Goal: Transaction & Acquisition: Purchase product/service

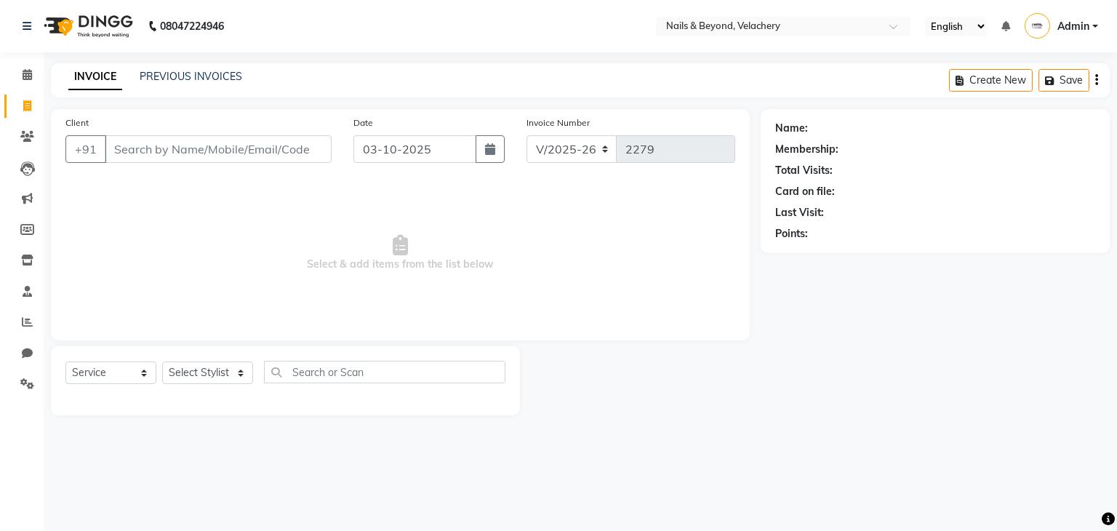
select select "8978"
select select "service"
click at [105, 373] on select "Select Service Product Membership Package Voucher Prepaid Gift Card" at bounding box center [110, 372] width 91 height 23
click at [65, 362] on select "Select Service Product Membership Package Voucher Prepaid Gift Card" at bounding box center [110, 372] width 91 height 23
click at [201, 376] on select "Select Stylist [PERSON_NAME] [PERSON_NAME] JANGGINLIN Jothang Konyak [PERSON_NA…" at bounding box center [207, 372] width 91 height 23
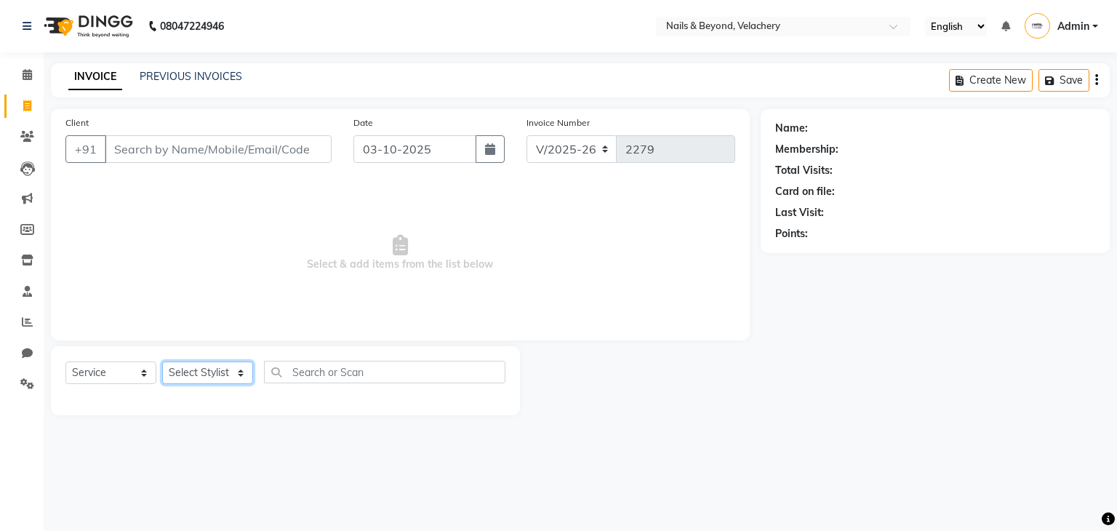
select select "91194"
click at [162, 362] on select "Select Stylist [PERSON_NAME] [PERSON_NAME] JANGGINLIN Jothang Konyak [PERSON_NA…" at bounding box center [207, 372] width 91 height 23
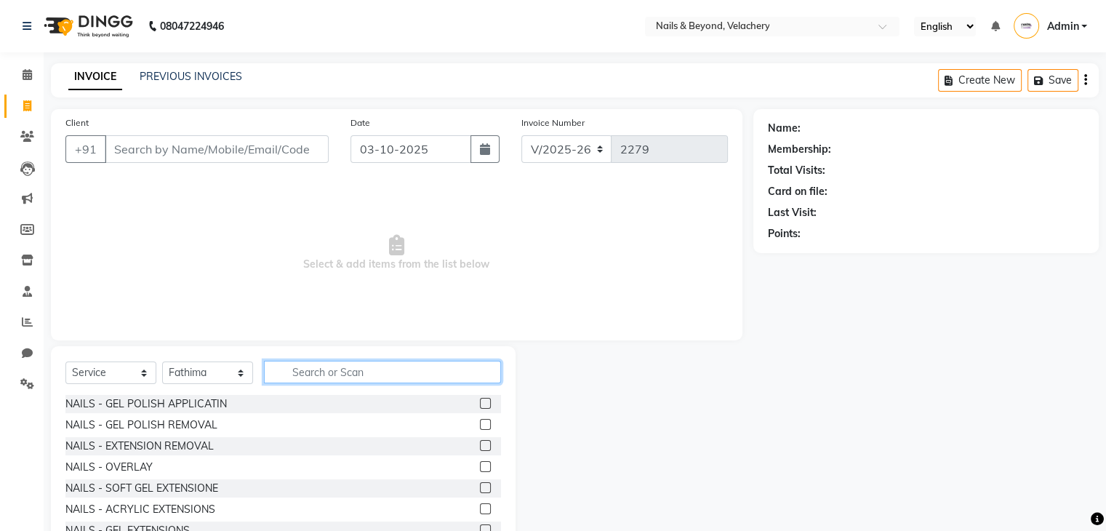
click at [340, 369] on input "text" at bounding box center [382, 372] width 237 height 23
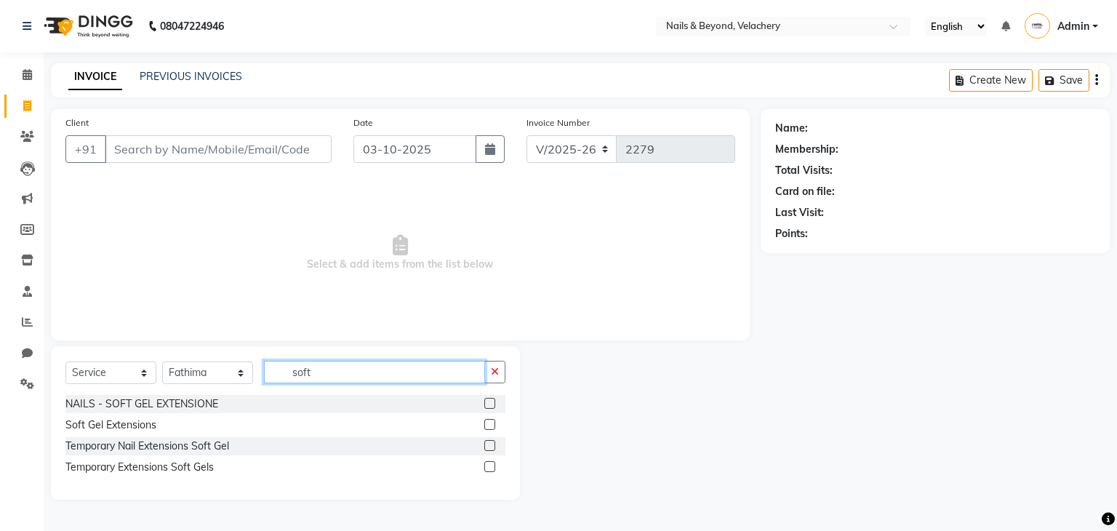
type input "soft"
click at [487, 428] on label at bounding box center [489, 424] width 11 height 11
click at [487, 428] on input "checkbox" at bounding box center [488, 424] width 9 height 9
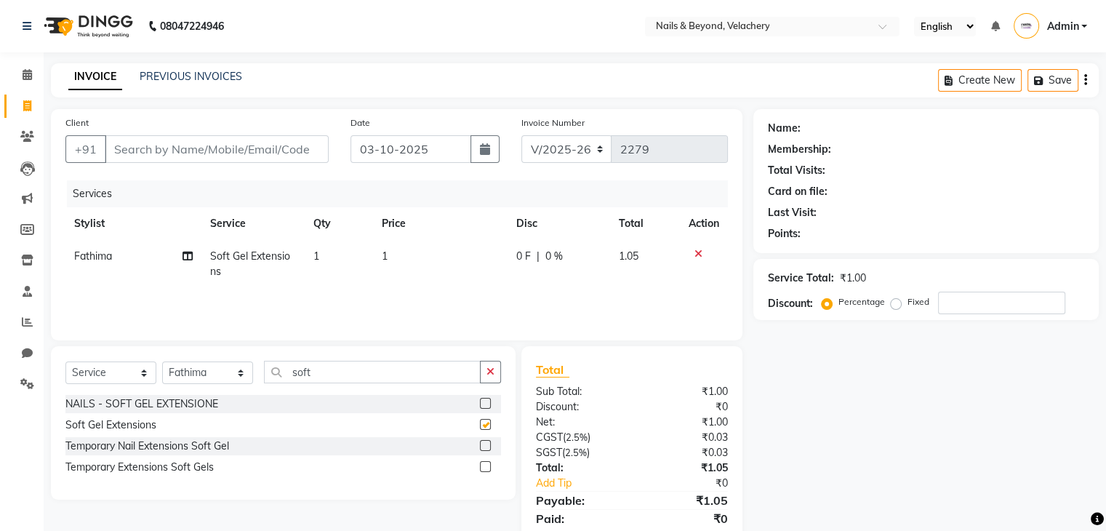
checkbox input "false"
click at [375, 372] on input "soft" at bounding box center [372, 372] width 217 height 23
type input "s"
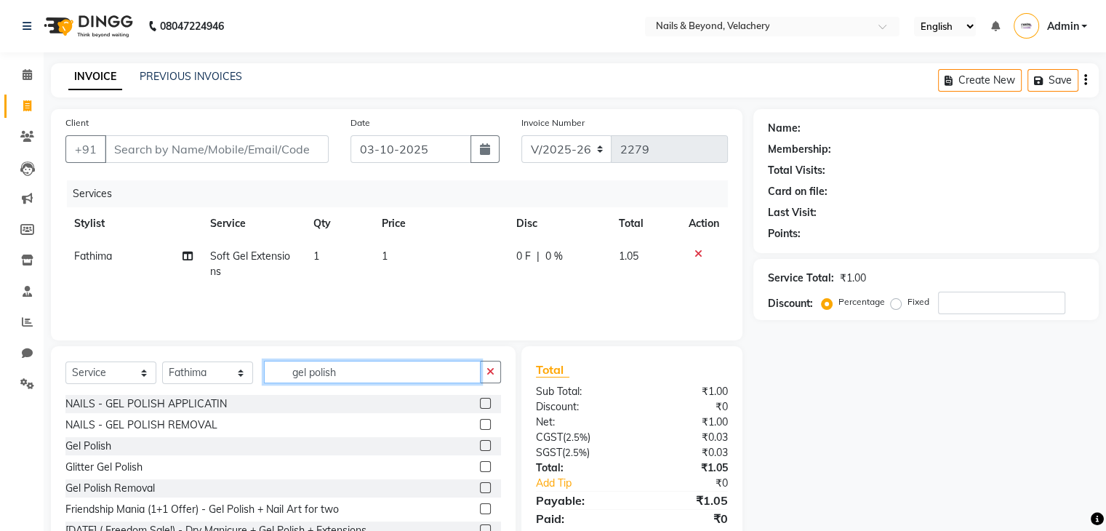
type input "gel polish"
click at [467, 447] on div "Gel Polish" at bounding box center [283, 446] width 436 height 18
click at [480, 447] on label at bounding box center [485, 445] width 11 height 11
click at [480, 447] on input "checkbox" at bounding box center [484, 445] width 9 height 9
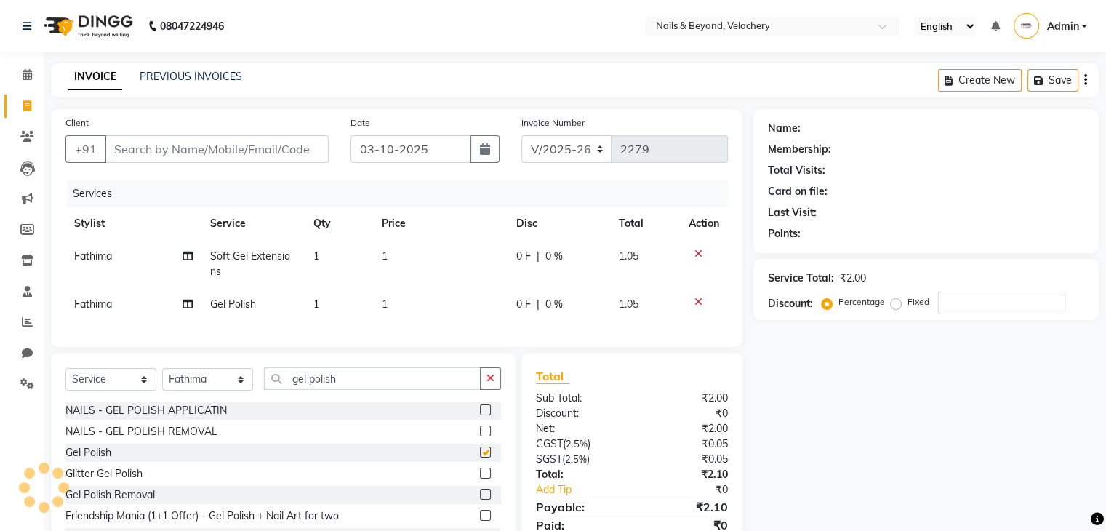
checkbox input "false"
drag, startPoint x: 408, startPoint y: 248, endPoint x: 391, endPoint y: 260, distance: 21.0
click at [391, 260] on td "1" at bounding box center [440, 264] width 135 height 48
select select "91194"
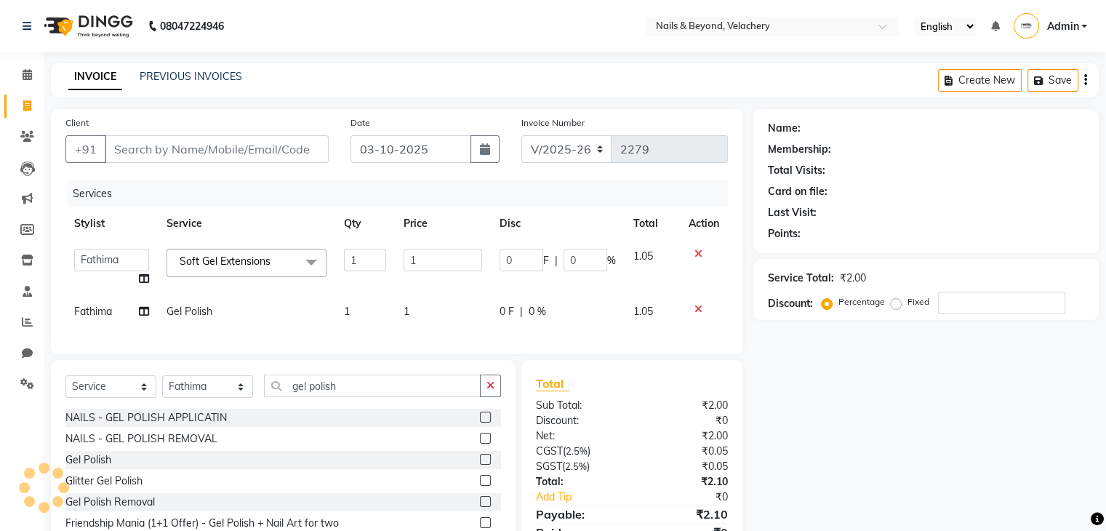
click at [391, 260] on td "1" at bounding box center [365, 267] width 60 height 55
click at [422, 260] on input "1" at bounding box center [443, 260] width 79 height 23
type input "1000"
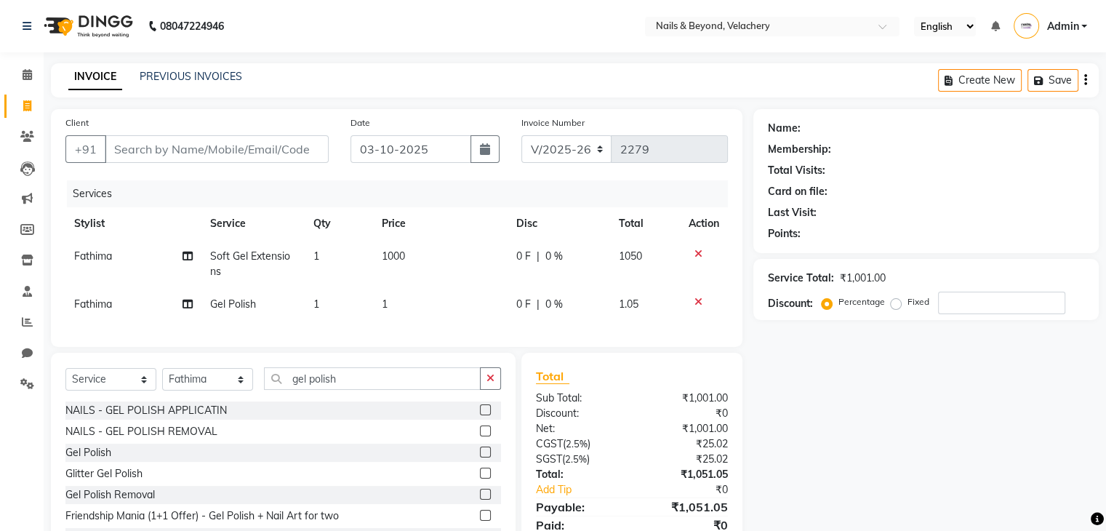
click at [337, 262] on td "1" at bounding box center [339, 264] width 69 height 48
select select "91194"
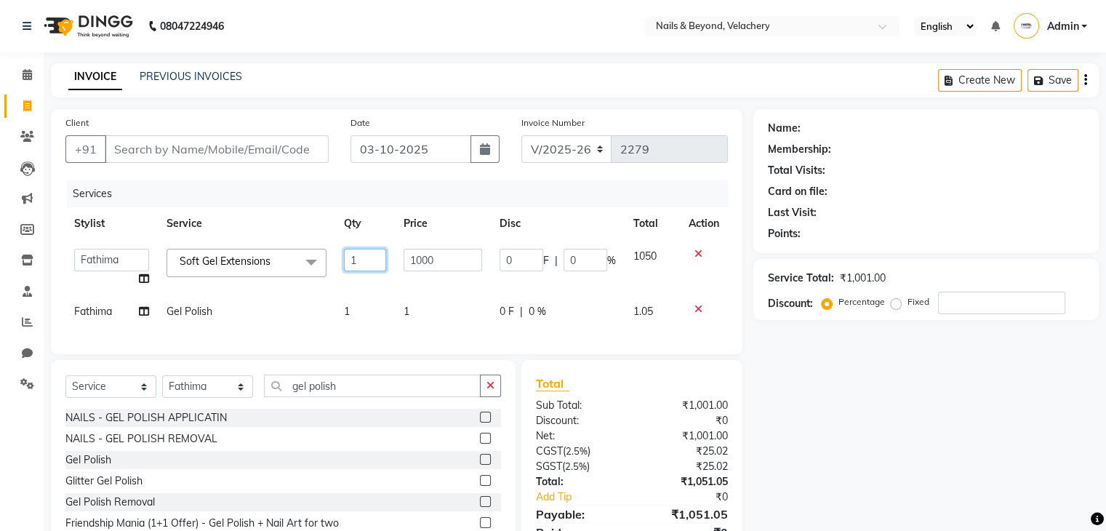
click at [360, 256] on input "1" at bounding box center [365, 260] width 42 height 23
type input "2"
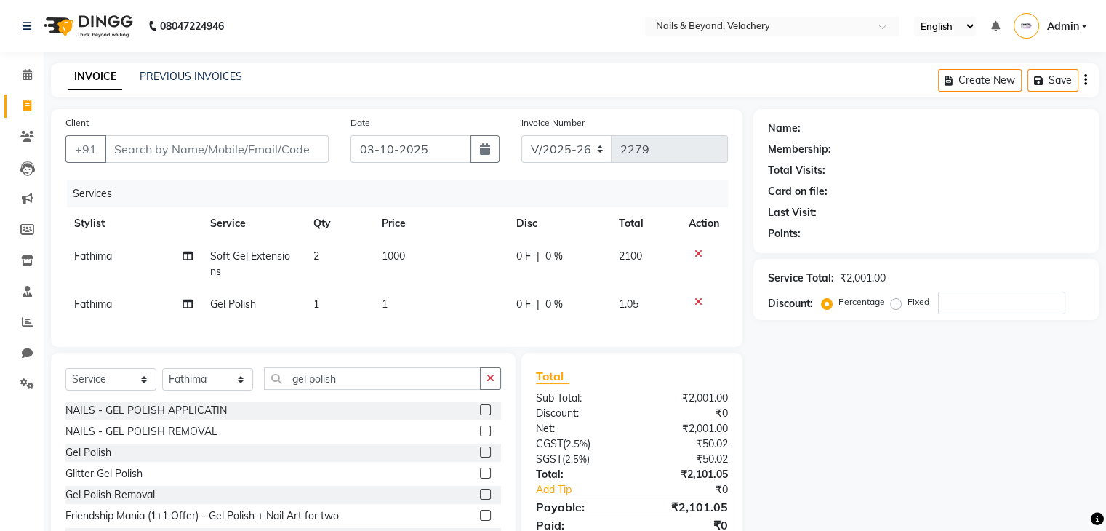
click at [425, 315] on td "1" at bounding box center [440, 304] width 135 height 33
select select "91194"
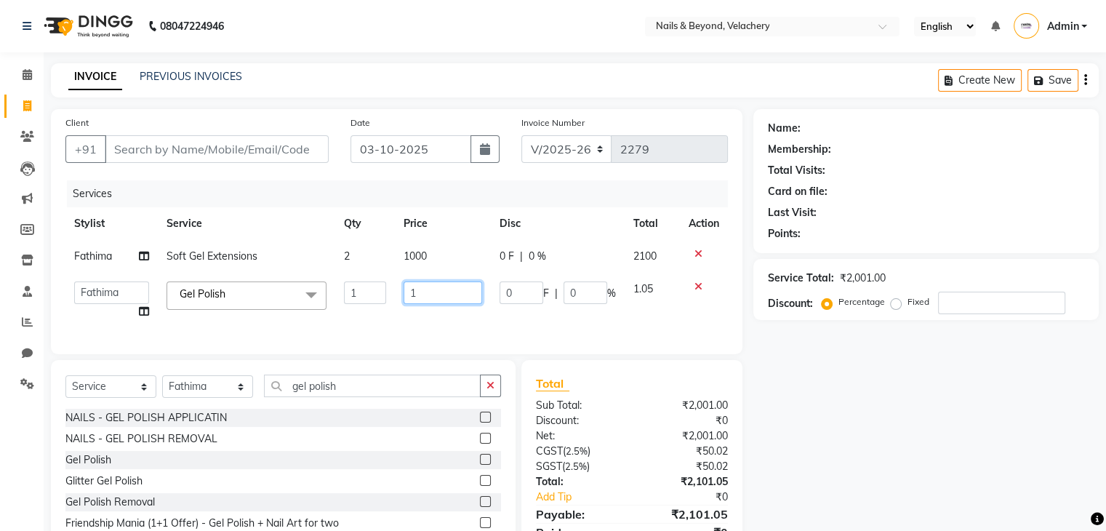
click at [428, 297] on input "1" at bounding box center [443, 292] width 79 height 23
type input "1000"
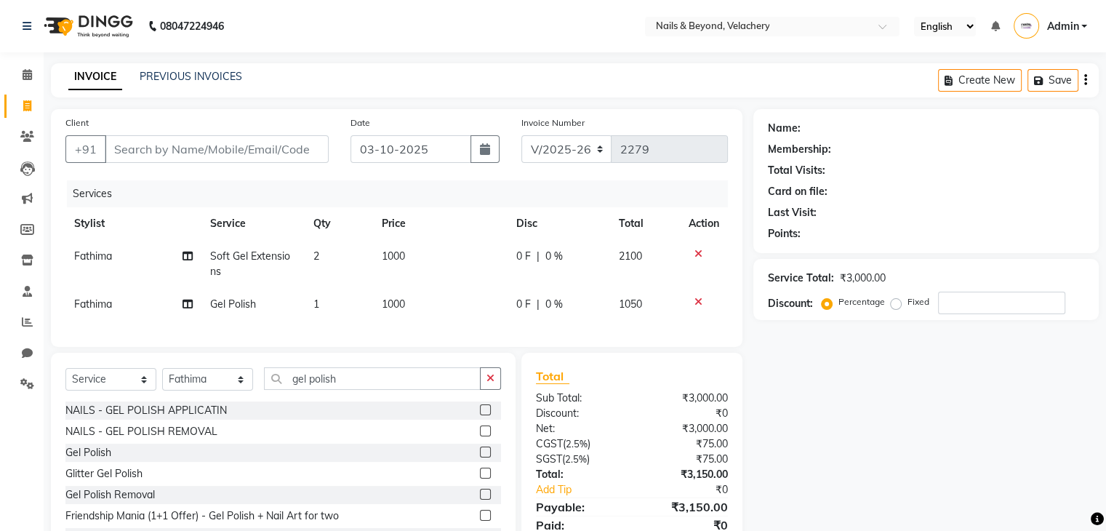
click at [496, 314] on tr "Fathima Gel Polish 1 1000 0 F | 0 % 1050" at bounding box center [396, 304] width 663 height 33
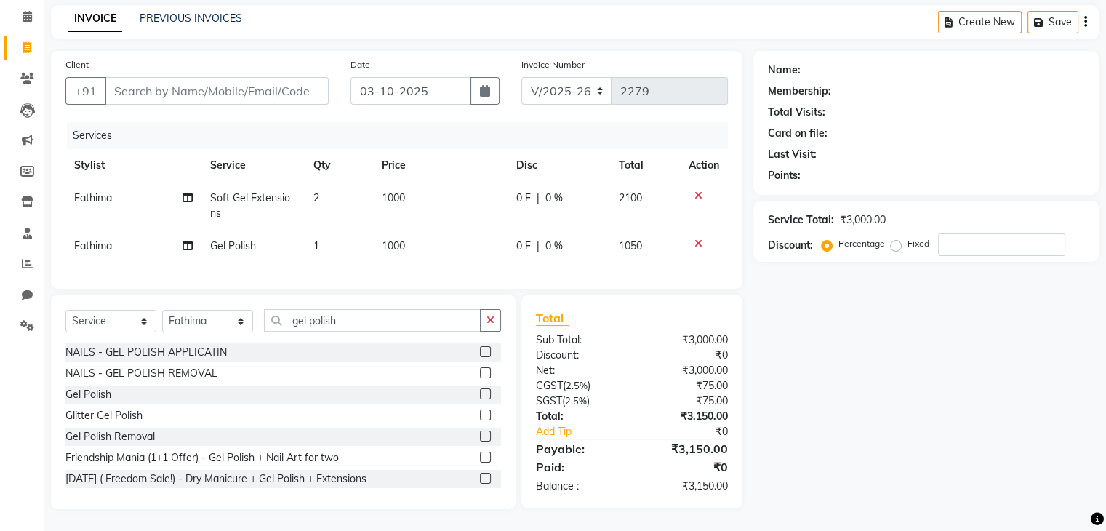
click at [417, 237] on td "1000" at bounding box center [440, 246] width 135 height 33
select select "91194"
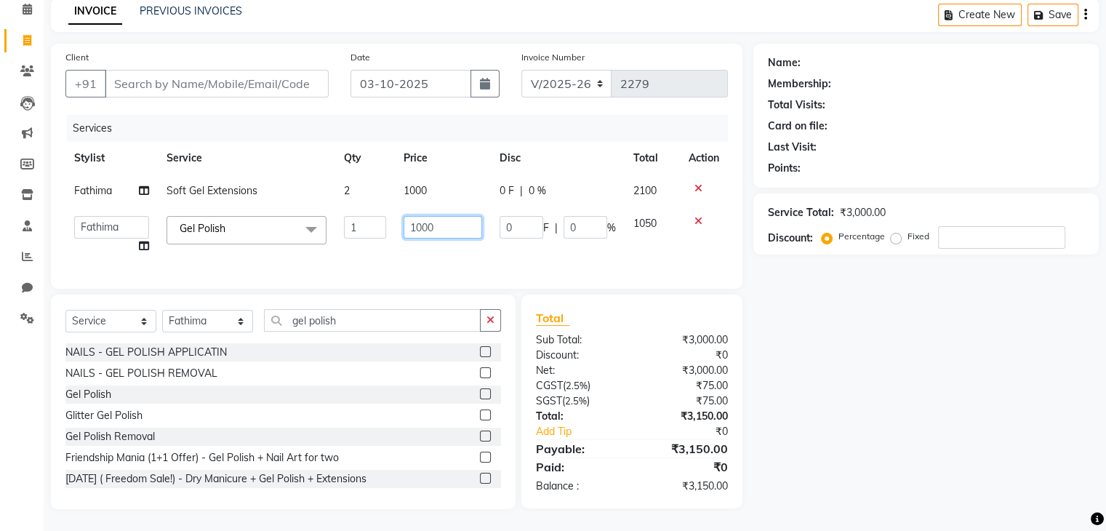
click at [442, 225] on input "1000" at bounding box center [443, 227] width 79 height 23
type input "1"
type input "800"
click at [462, 250] on td "800" at bounding box center [443, 234] width 96 height 55
select select "91194"
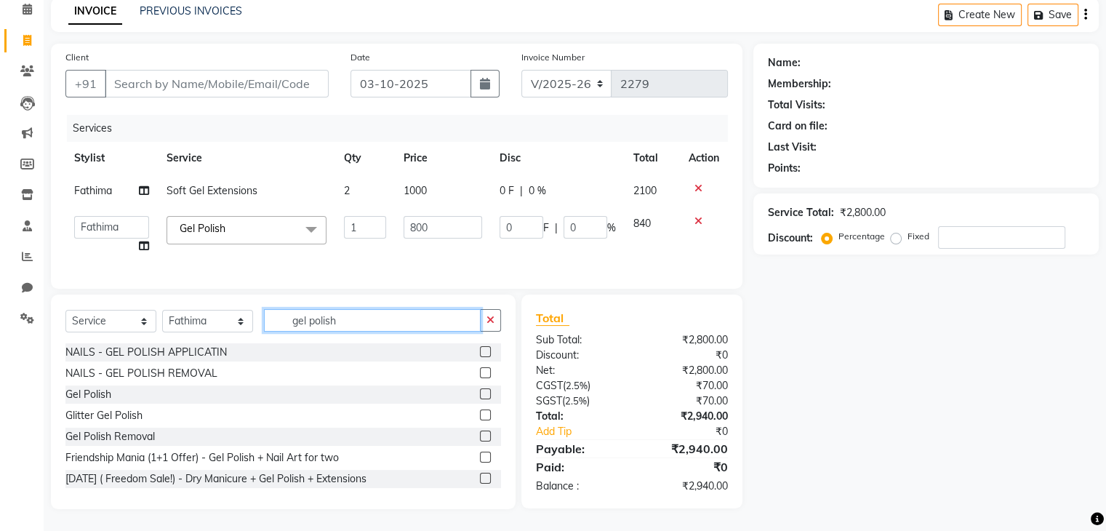
click at [390, 324] on input "gel polish" at bounding box center [372, 320] width 217 height 23
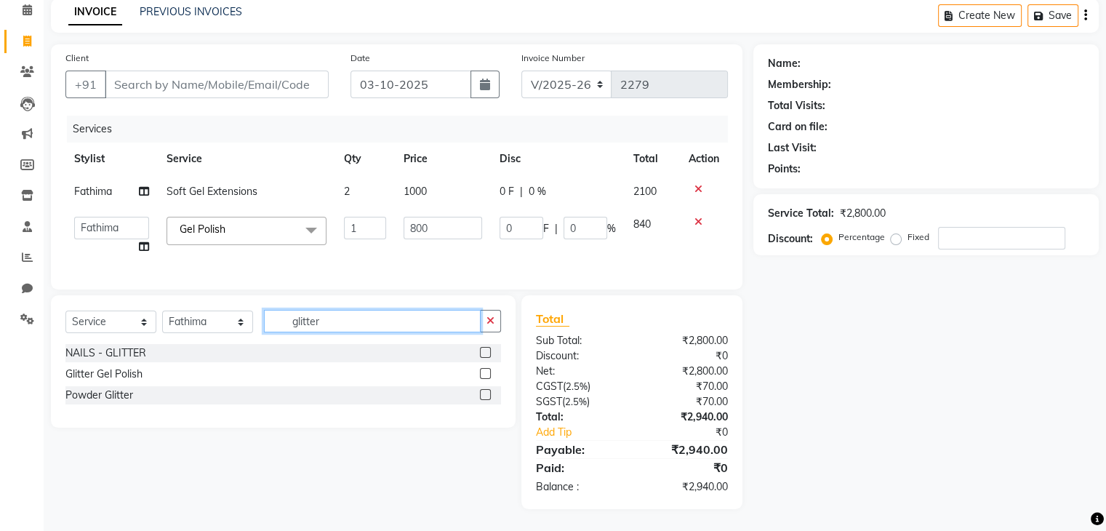
type input "glitter"
click at [484, 379] on label at bounding box center [485, 373] width 11 height 11
click at [484, 379] on input "checkbox" at bounding box center [484, 373] width 9 height 9
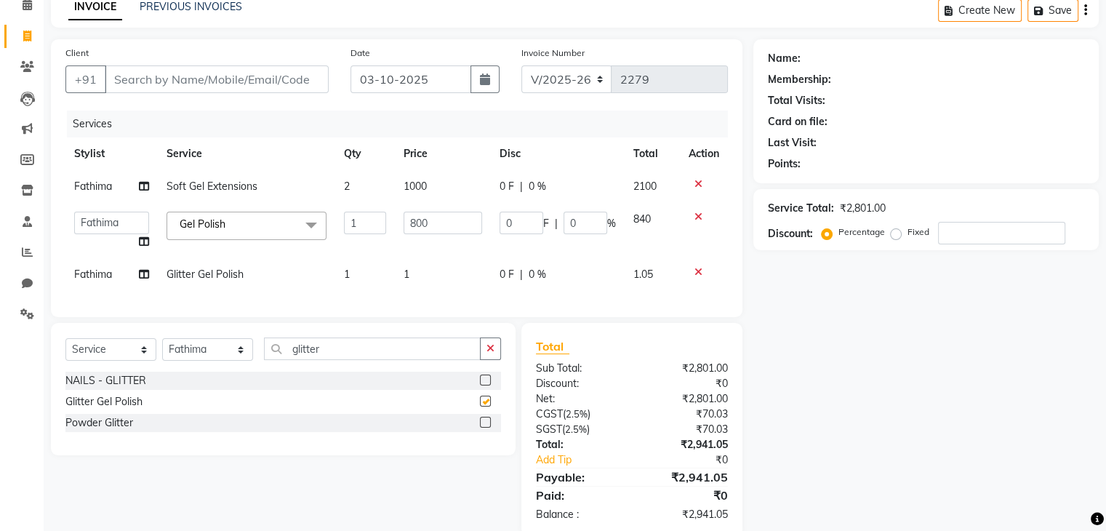
checkbox input "false"
click at [425, 270] on td "1" at bounding box center [443, 274] width 96 height 33
select select "91194"
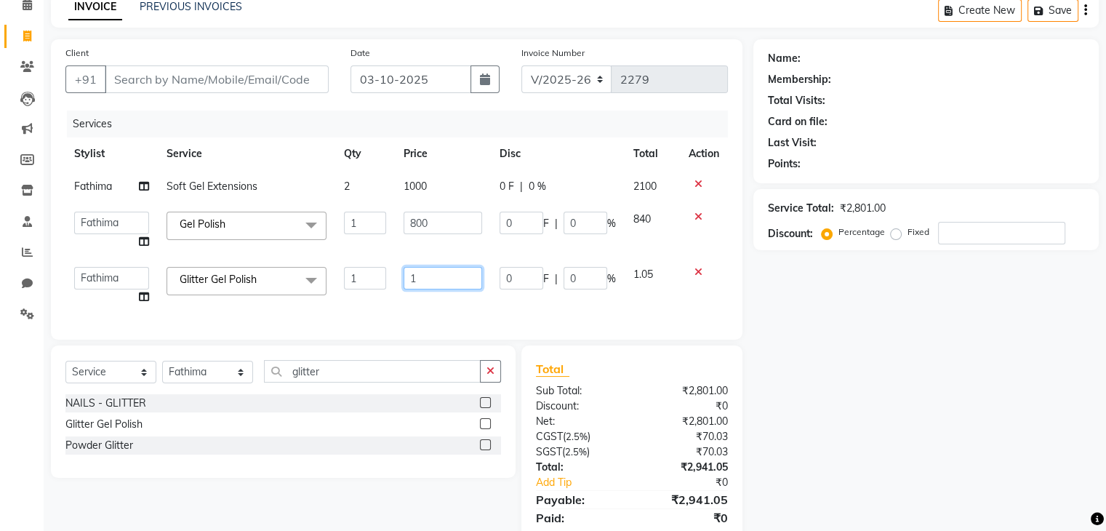
click at [425, 270] on input "1" at bounding box center [443, 278] width 79 height 23
type input "125"
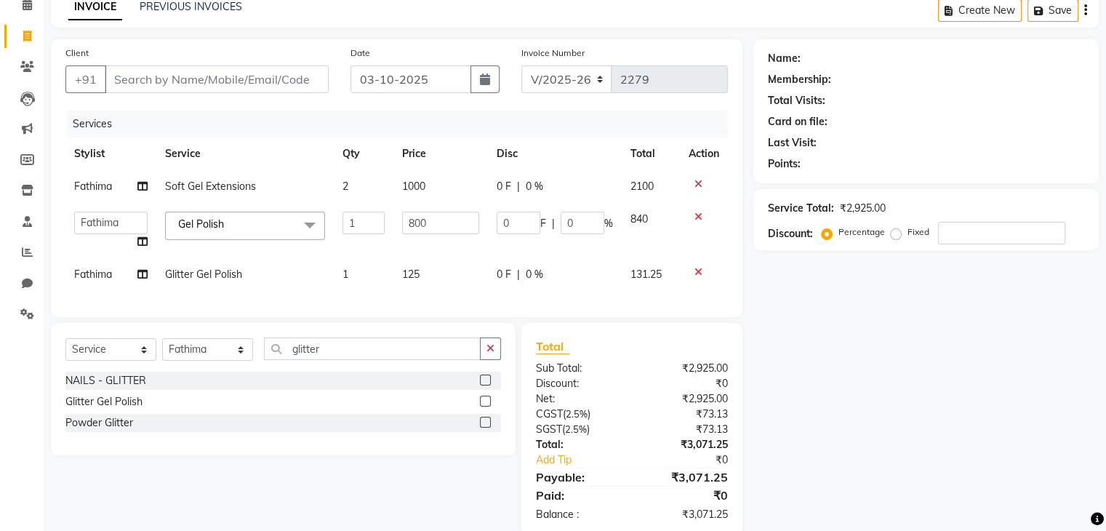
click at [356, 277] on td "1" at bounding box center [363, 274] width 59 height 33
select select "91194"
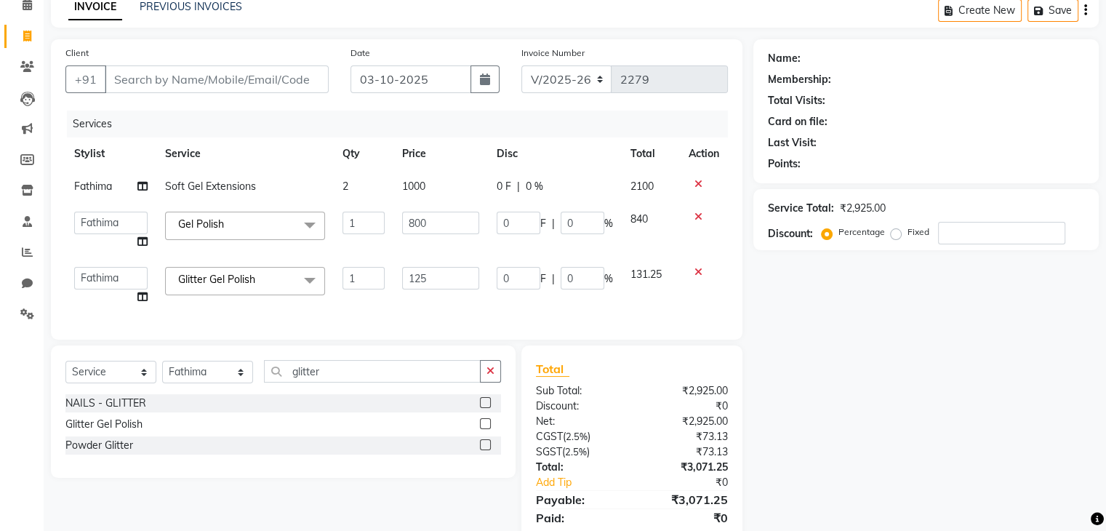
click at [356, 277] on input "1" at bounding box center [363, 278] width 41 height 23
type input "2"
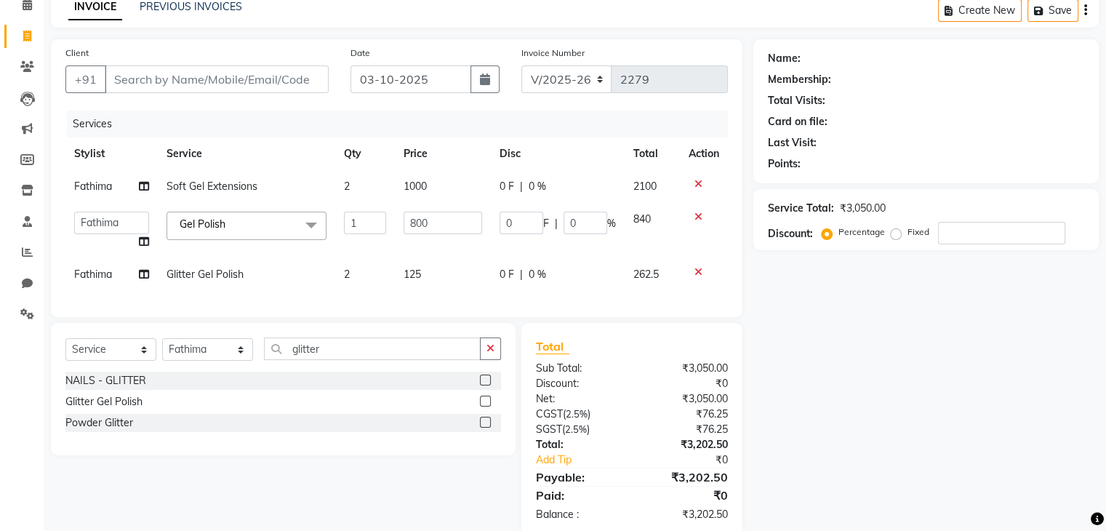
click at [419, 315] on div "Client +91 Date [DATE] Invoice Number V/2025 V/[PHONE_NUMBER] Services Stylist …" at bounding box center [397, 178] width 692 height 278
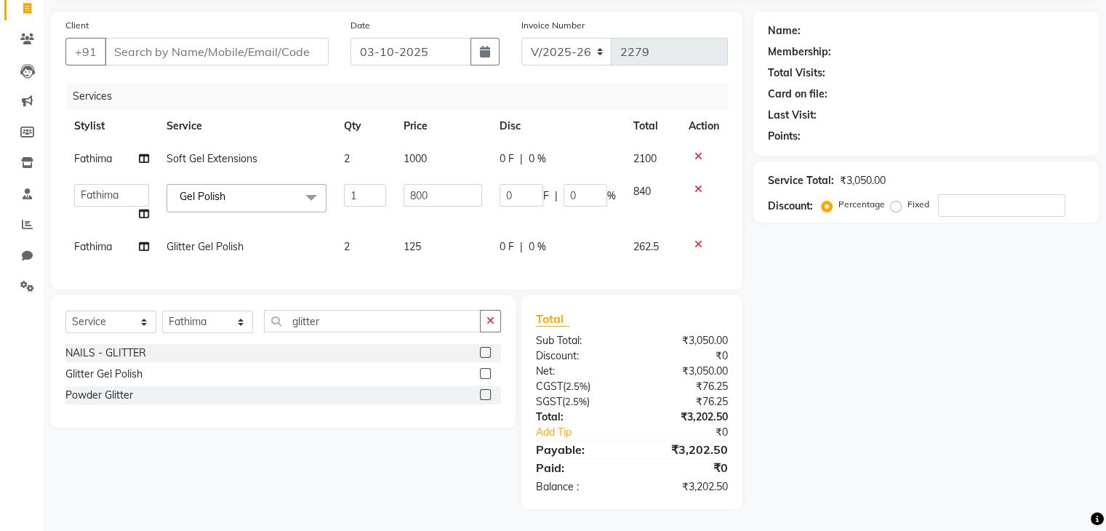
click at [787, 295] on div "Name: Membership: Total Visits: Card on file: Last Visit: Points: Service Total…" at bounding box center [931, 260] width 356 height 497
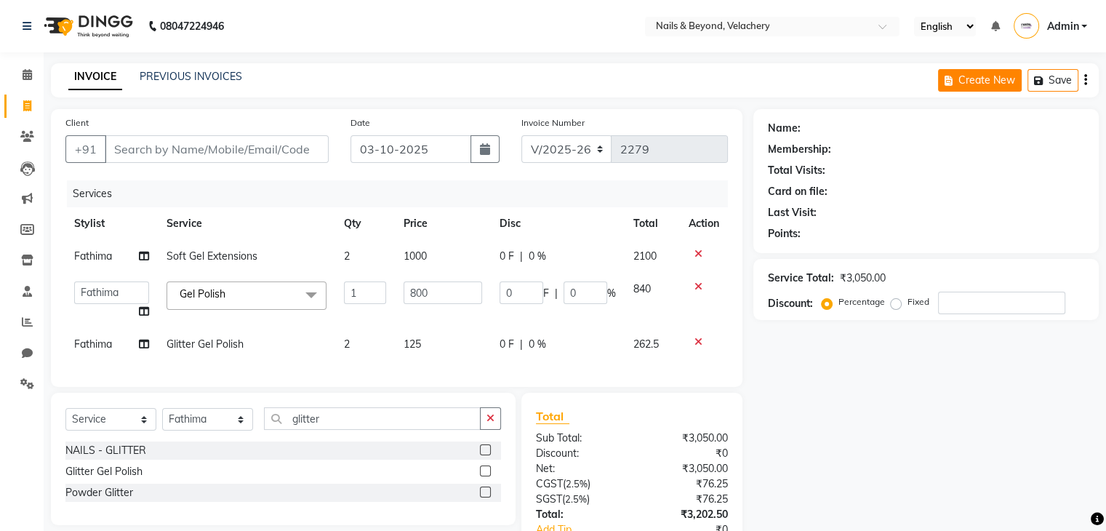
click at [986, 77] on button "Create New" at bounding box center [980, 80] width 84 height 23
click at [1059, 78] on button "Save" at bounding box center [1053, 80] width 51 height 23
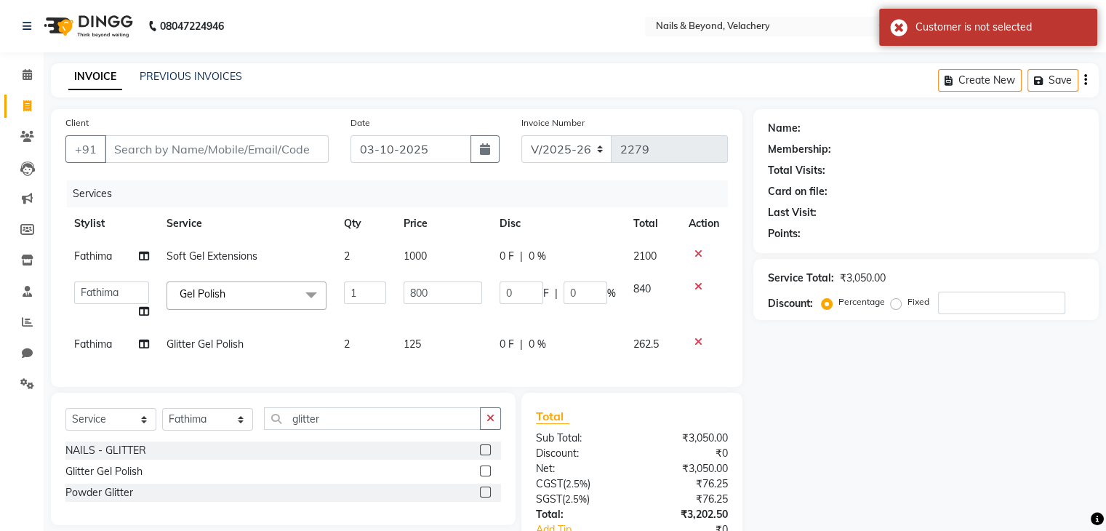
click at [860, 53] on div "08047224946 Select Location × Nails & Beyond, Velachery English ENGLISH Español…" at bounding box center [553, 314] width 1106 height 628
click at [812, 81] on div "INVOICE PREVIOUS INVOICES Create New Save" at bounding box center [575, 80] width 1048 height 34
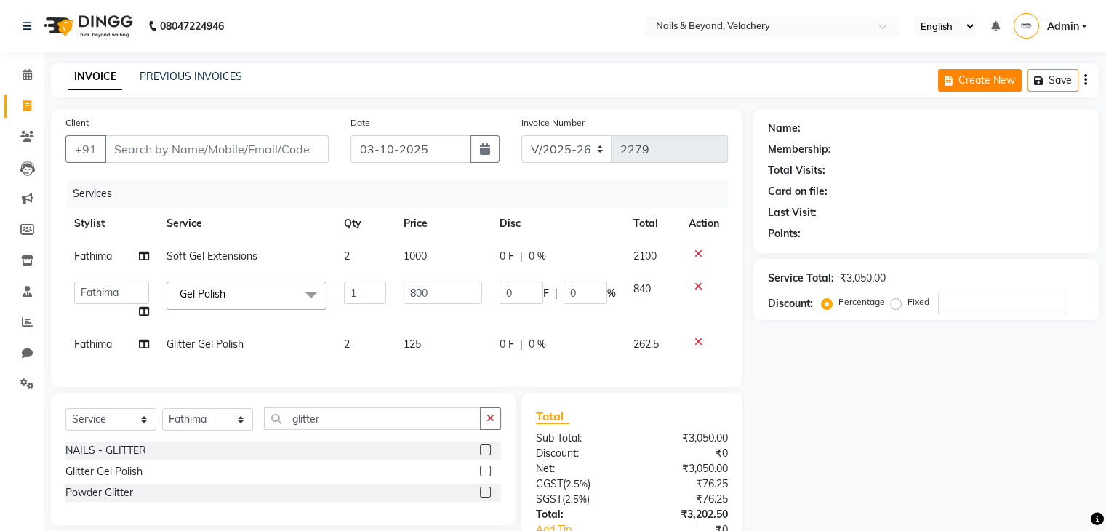
click at [981, 75] on button "Create New" at bounding box center [980, 80] width 84 height 23
select select "service"
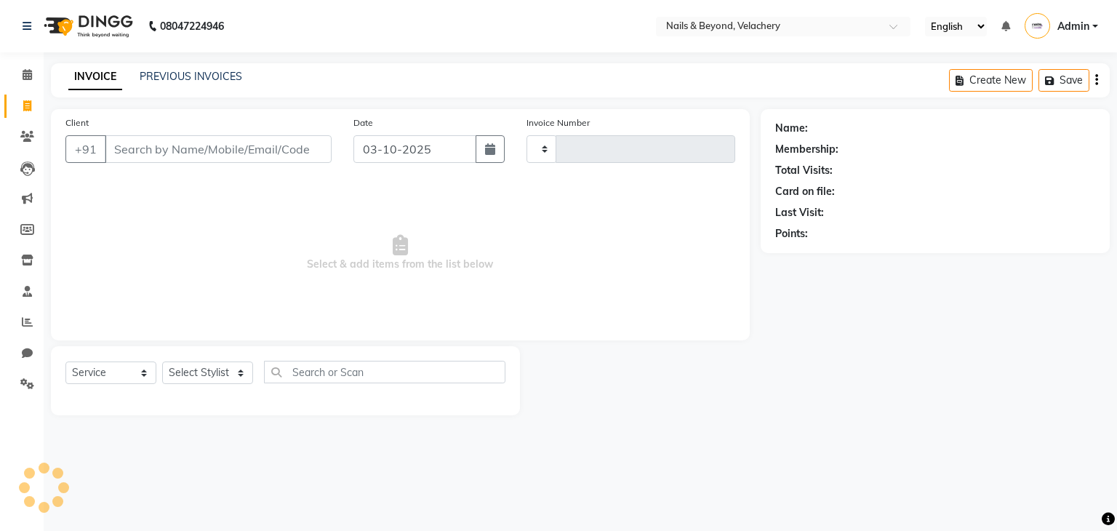
type input "2279"
select select "8978"
click at [257, 149] on input "Client" at bounding box center [218, 149] width 227 height 28
click at [249, 147] on input "Client" at bounding box center [218, 149] width 227 height 28
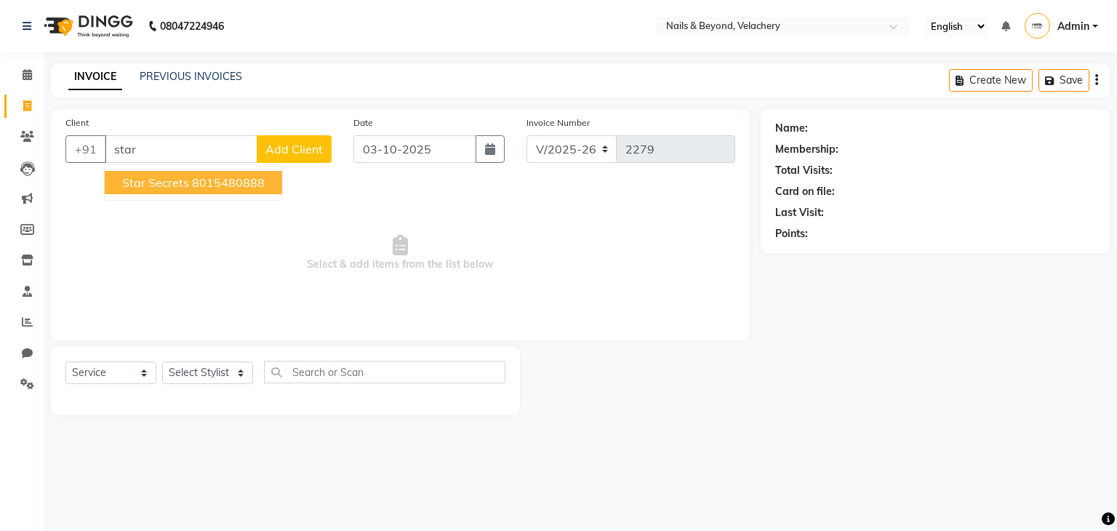
click at [253, 191] on button "star secrets 8015480888" at bounding box center [193, 182] width 177 height 23
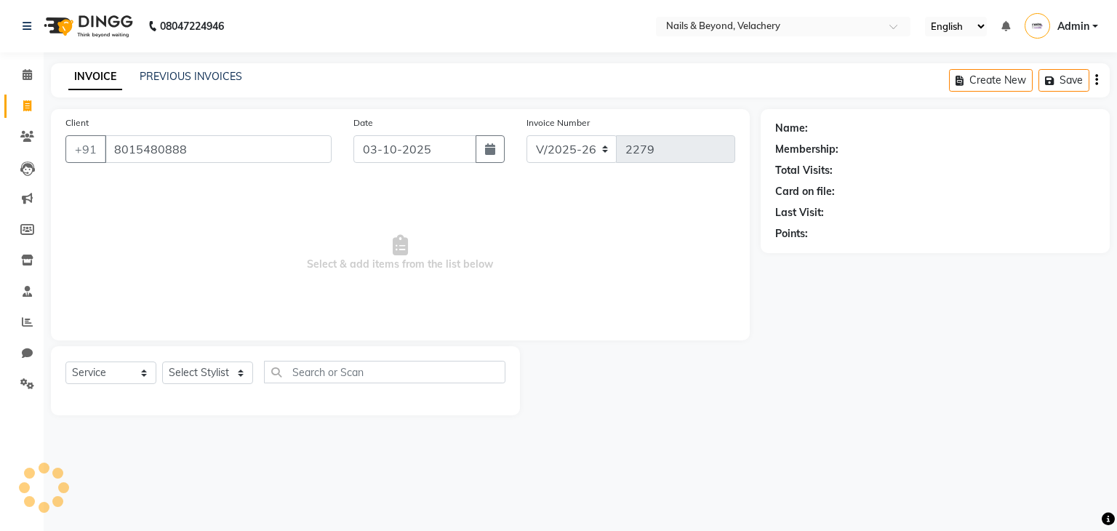
type input "8015480888"
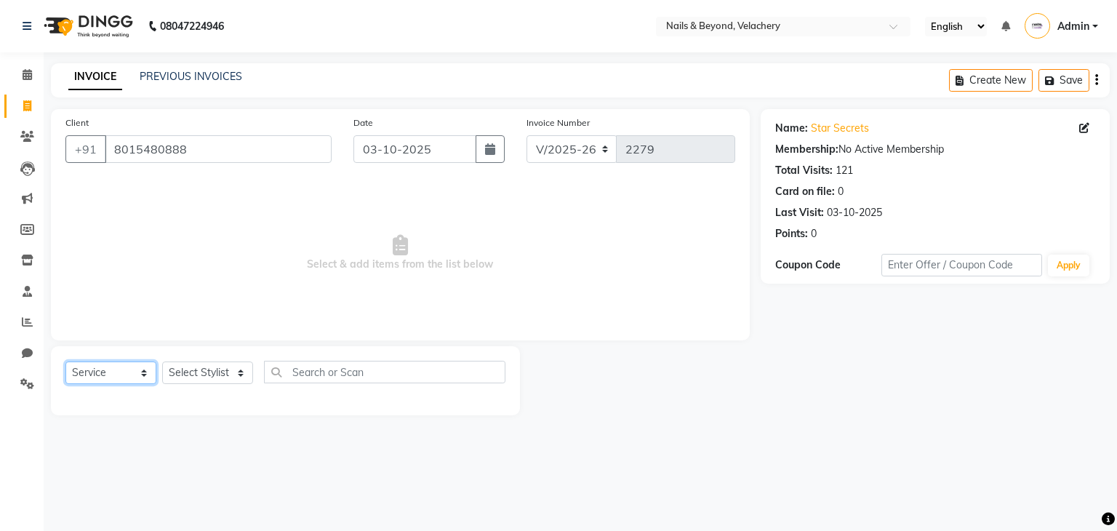
click at [110, 379] on select "Select Service Product Membership Package Voucher Prepaid Gift Card" at bounding box center [110, 372] width 91 height 23
click at [65, 362] on select "Select Service Product Membership Package Voucher Prepaid Gift Card" at bounding box center [110, 372] width 91 height 23
click at [203, 370] on select "Select Stylist [PERSON_NAME] [PERSON_NAME] JANGGINLIN Jothang Konyak [PERSON_NA…" at bounding box center [207, 372] width 91 height 23
select select "91197"
click at [162, 362] on select "Select Stylist [PERSON_NAME] [PERSON_NAME] JANGGINLIN Jothang Konyak [PERSON_NA…" at bounding box center [207, 372] width 91 height 23
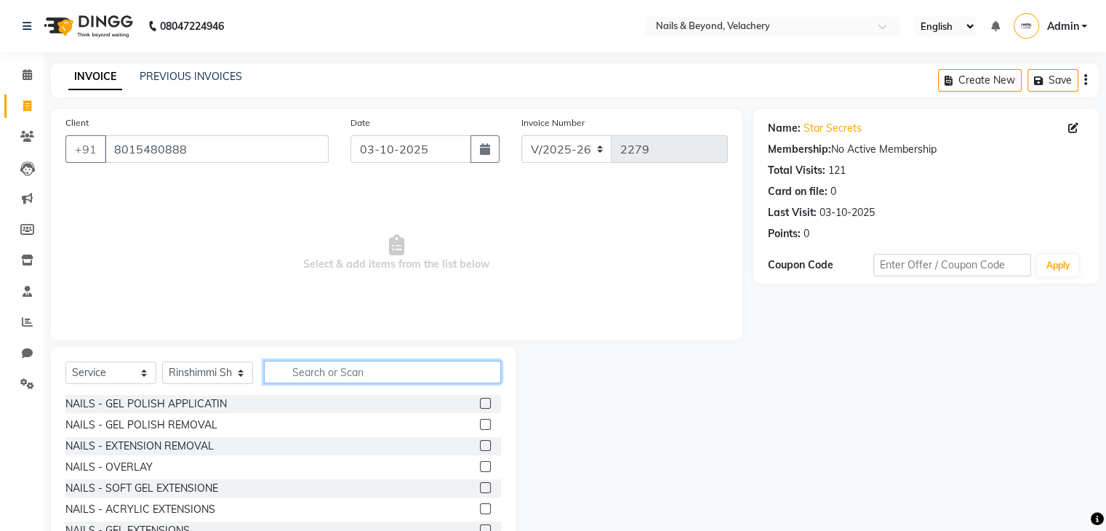
click at [329, 369] on input "text" at bounding box center [382, 372] width 237 height 23
click at [350, 376] on input "text" at bounding box center [382, 372] width 237 height 23
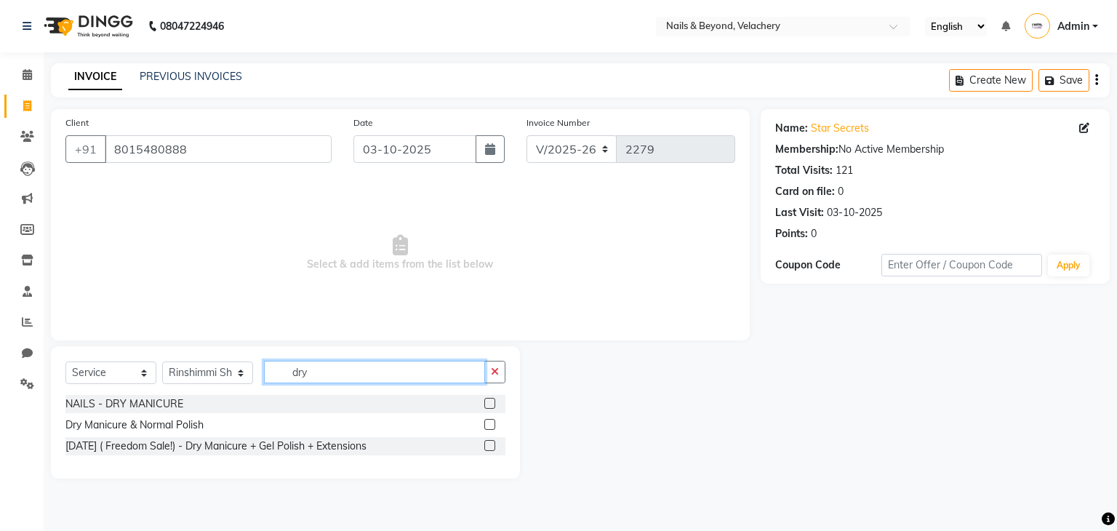
type input "dry"
click at [487, 425] on label at bounding box center [489, 424] width 11 height 11
click at [487, 425] on input "checkbox" at bounding box center [488, 424] width 9 height 9
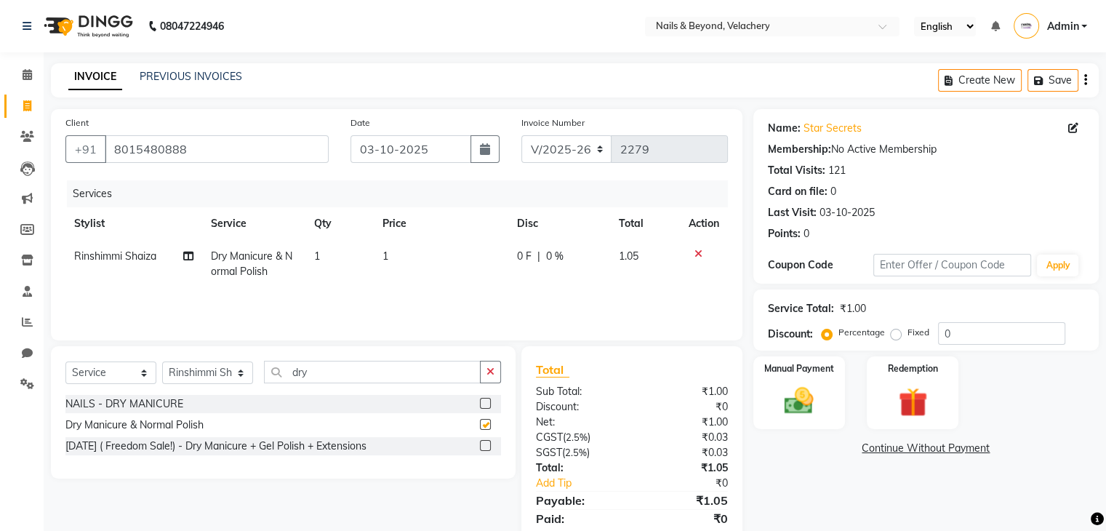
checkbox input "false"
click at [410, 262] on td "1" at bounding box center [441, 264] width 134 height 48
select select "91197"
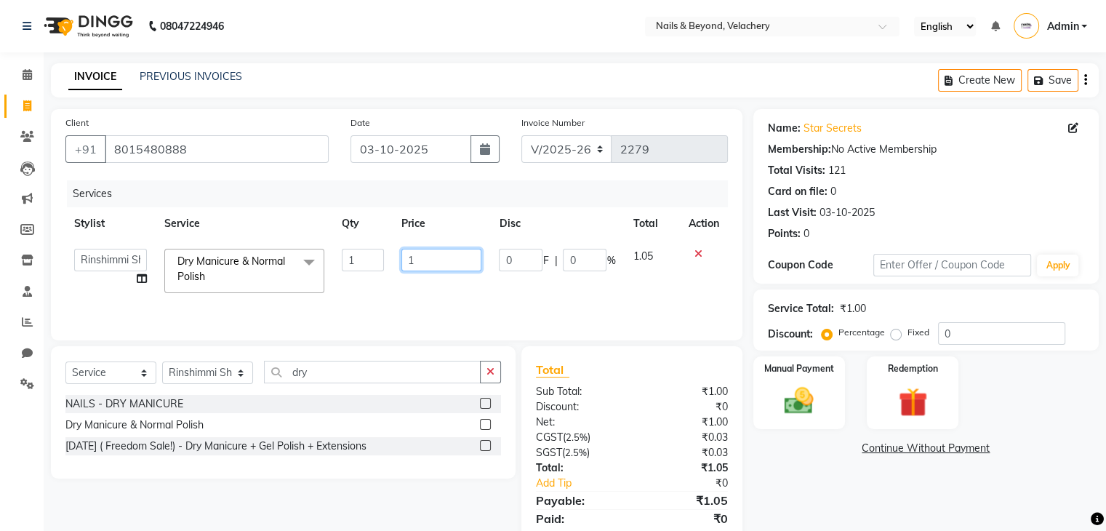
drag, startPoint x: 401, startPoint y: 257, endPoint x: 416, endPoint y: 258, distance: 15.3
click at [416, 258] on input "1" at bounding box center [441, 260] width 80 height 23
type input "300"
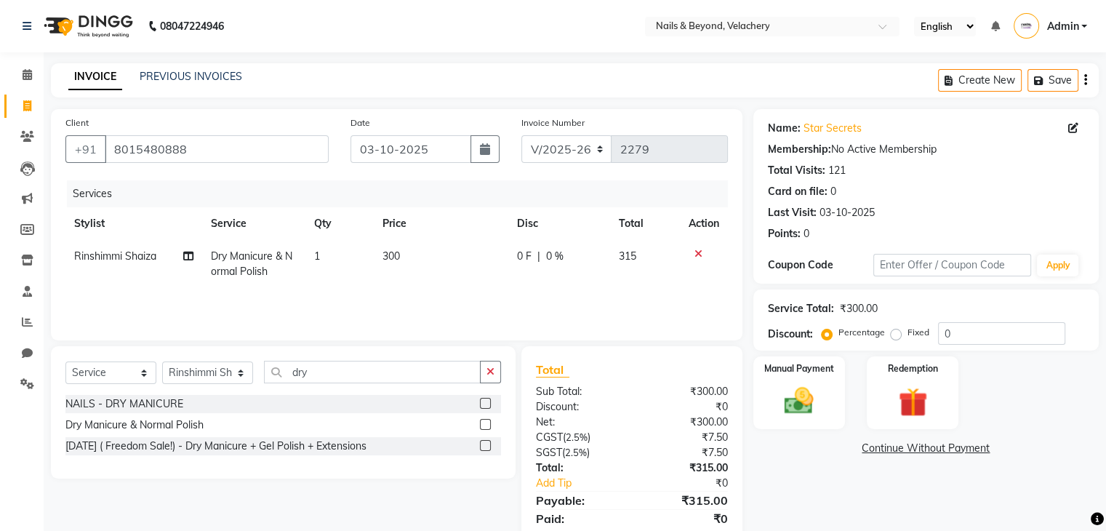
click at [353, 259] on td "1" at bounding box center [339, 264] width 68 height 48
select select "91197"
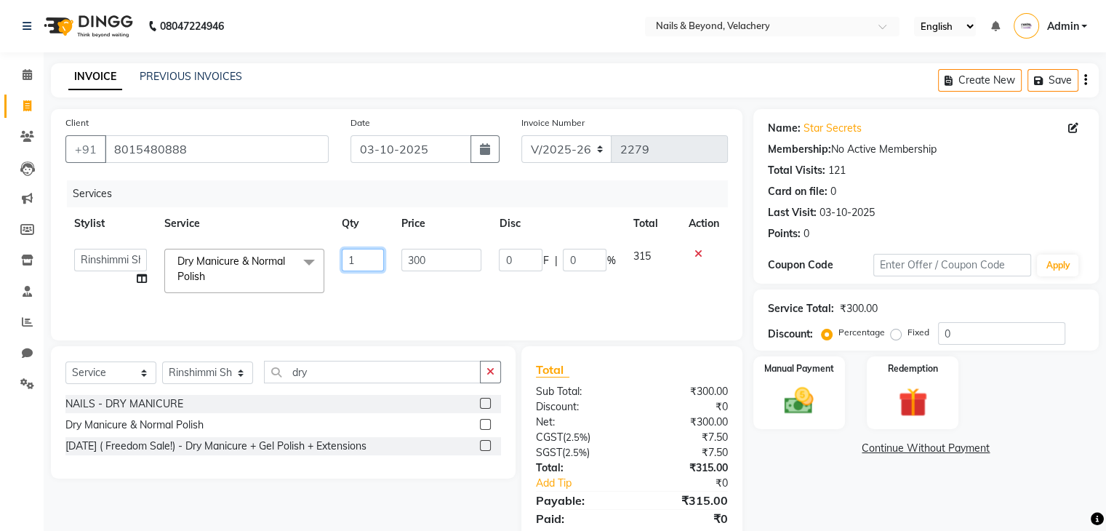
click at [354, 260] on input "1" at bounding box center [363, 260] width 42 height 23
type input "2"
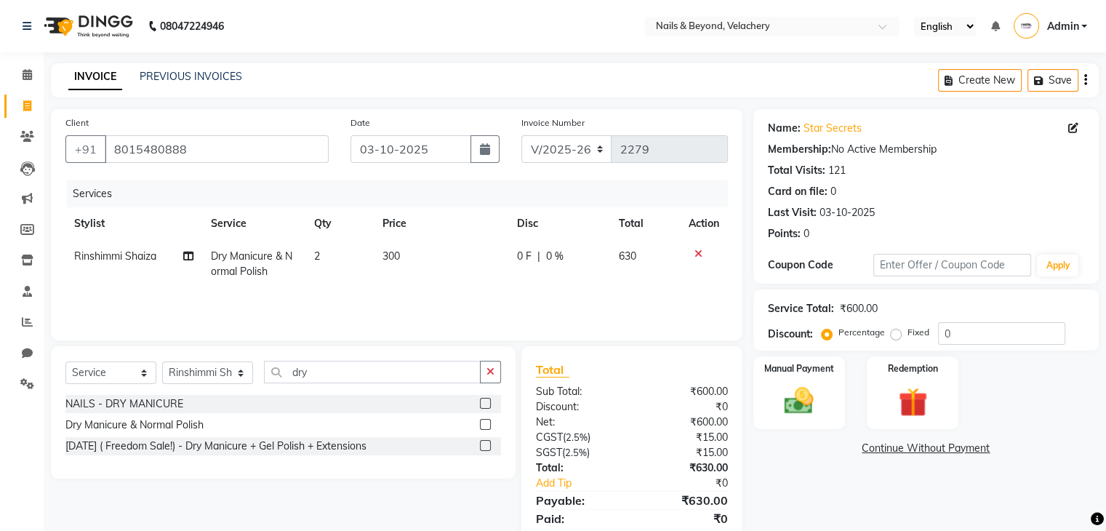
click at [454, 295] on div "Services Stylist Service Qty Price Disc Total Action Rinshimmi Shaiza Dry Manic…" at bounding box center [396, 252] width 663 height 145
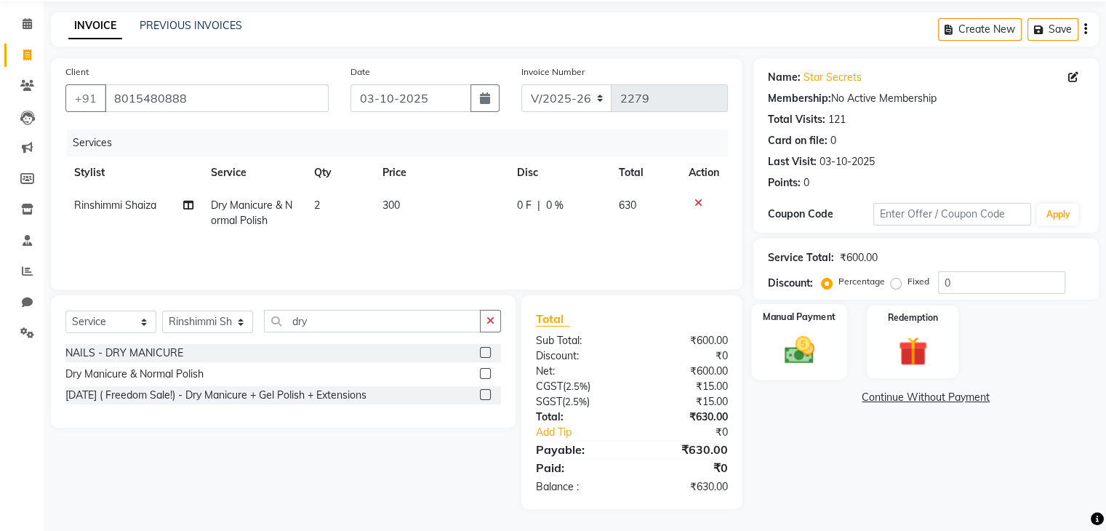
click at [776, 338] on img at bounding box center [799, 350] width 49 height 35
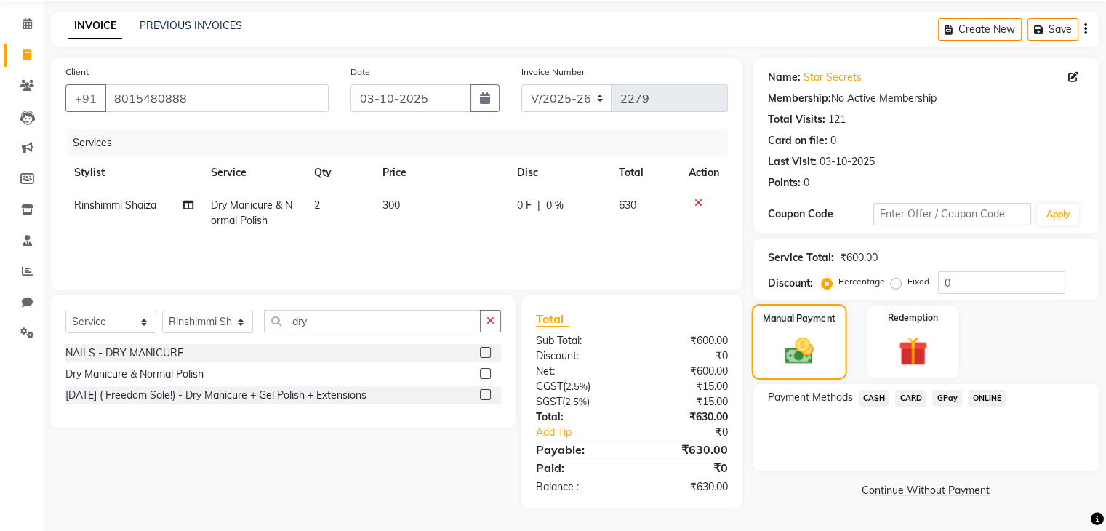
click at [776, 338] on img at bounding box center [799, 351] width 47 height 33
click at [917, 395] on span "CARD" at bounding box center [910, 398] width 31 height 17
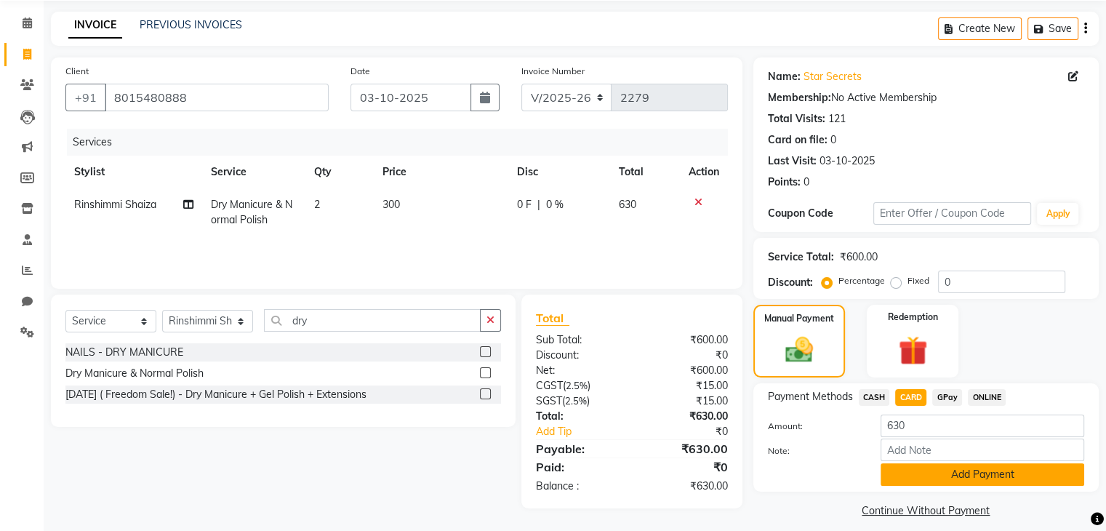
click at [974, 482] on button "Add Payment" at bounding box center [983, 474] width 204 height 23
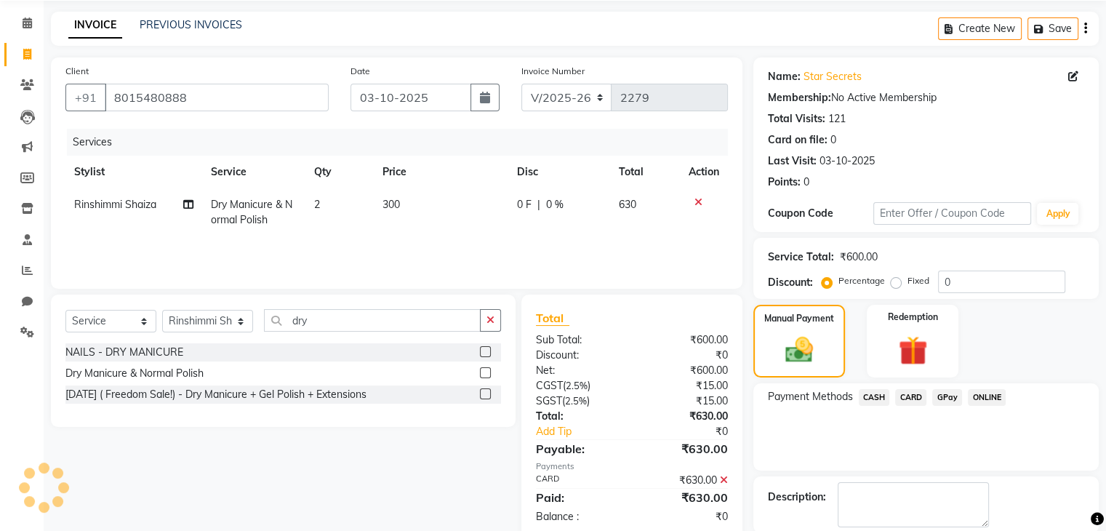
scroll to position [124, 0]
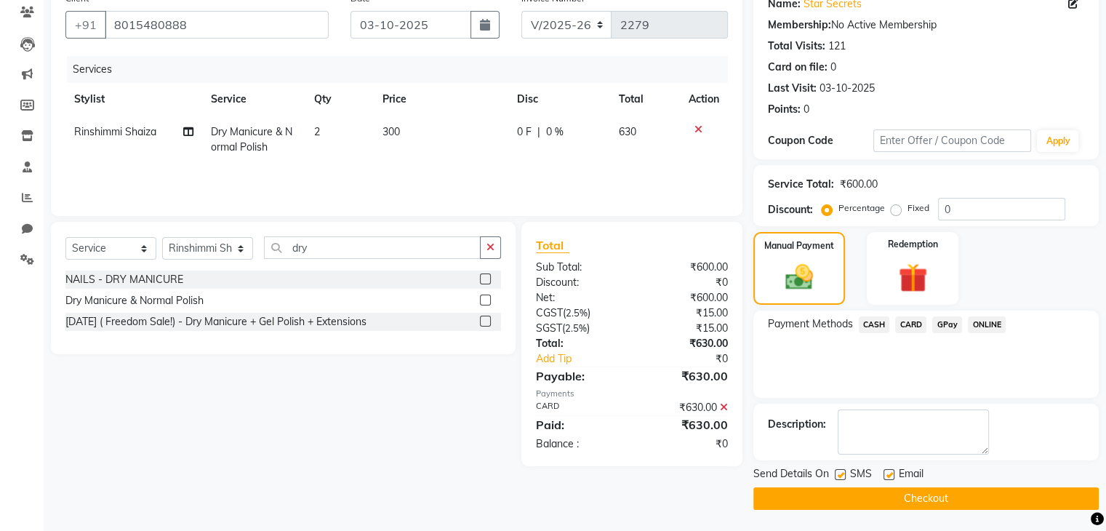
click at [915, 497] on button "Checkout" at bounding box center [925, 498] width 345 height 23
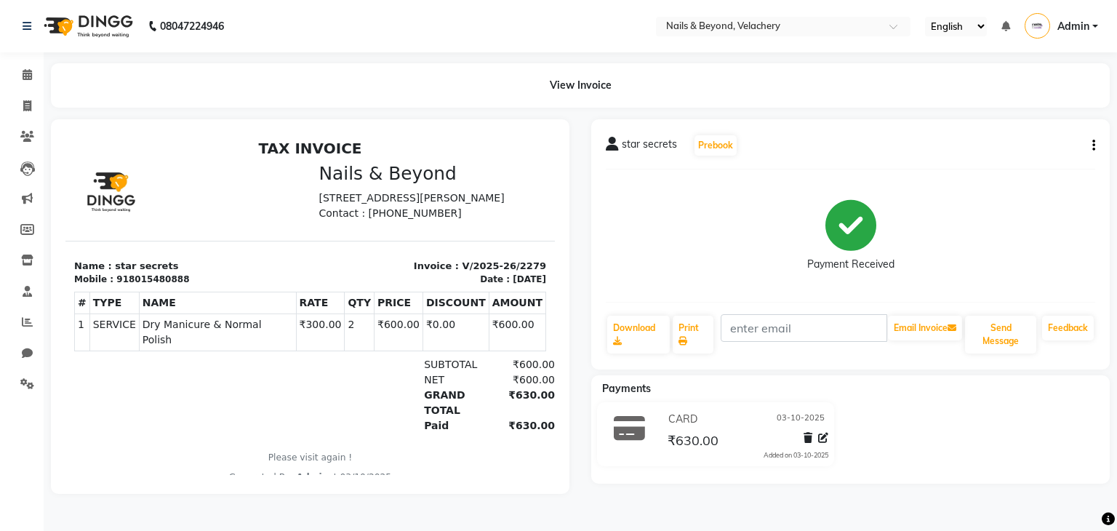
select select "service"
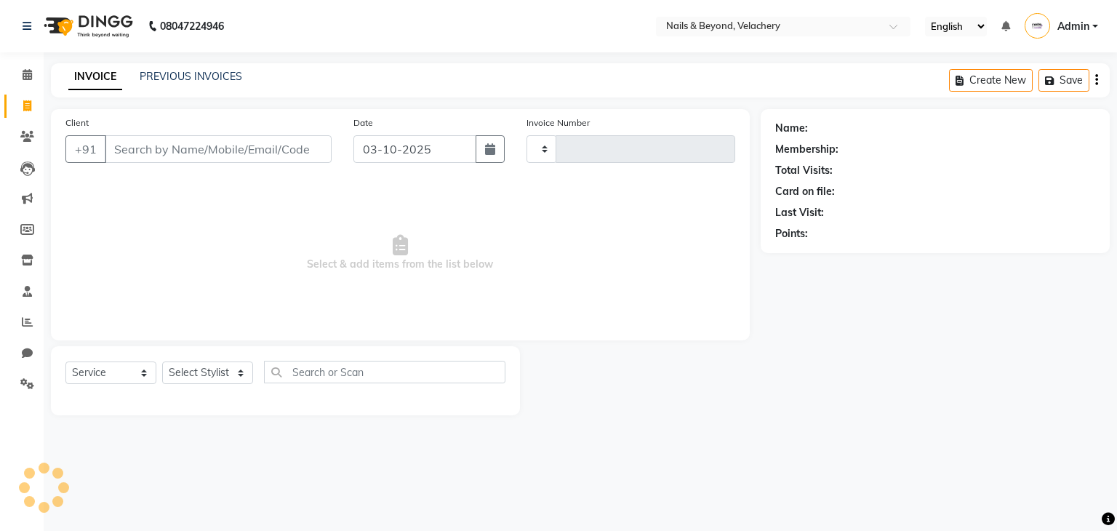
type input "2280"
select select "8978"
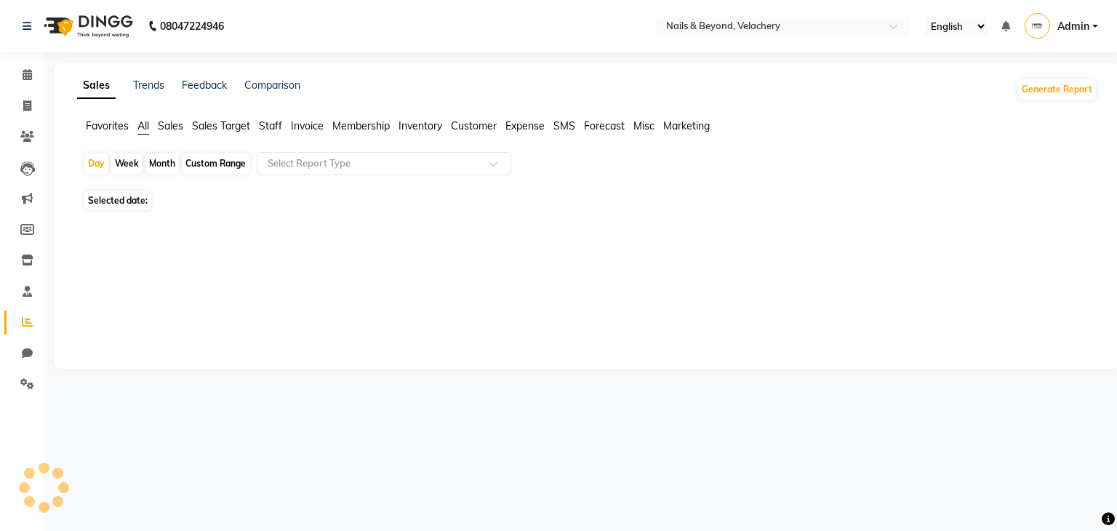
select select "service"
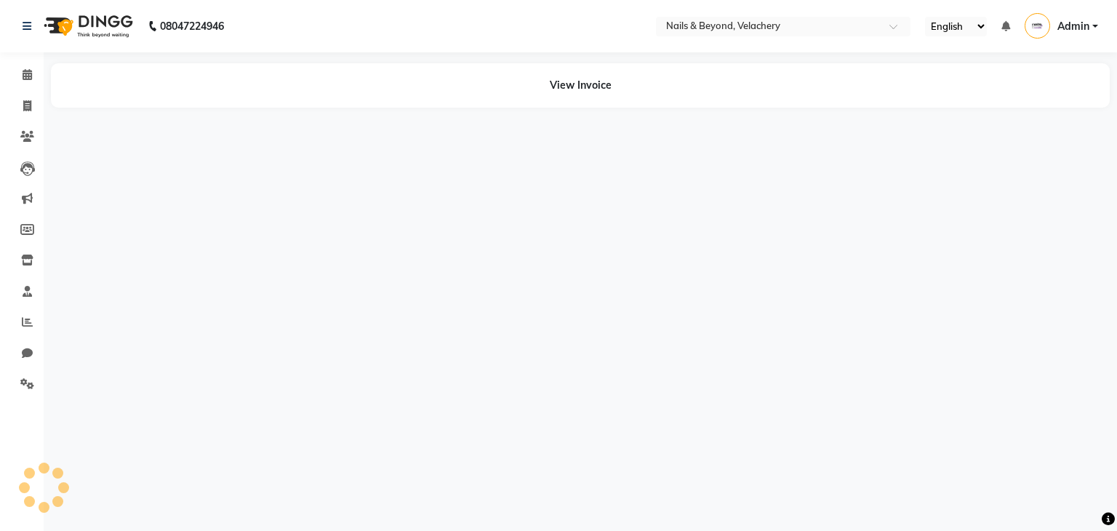
select select "service"
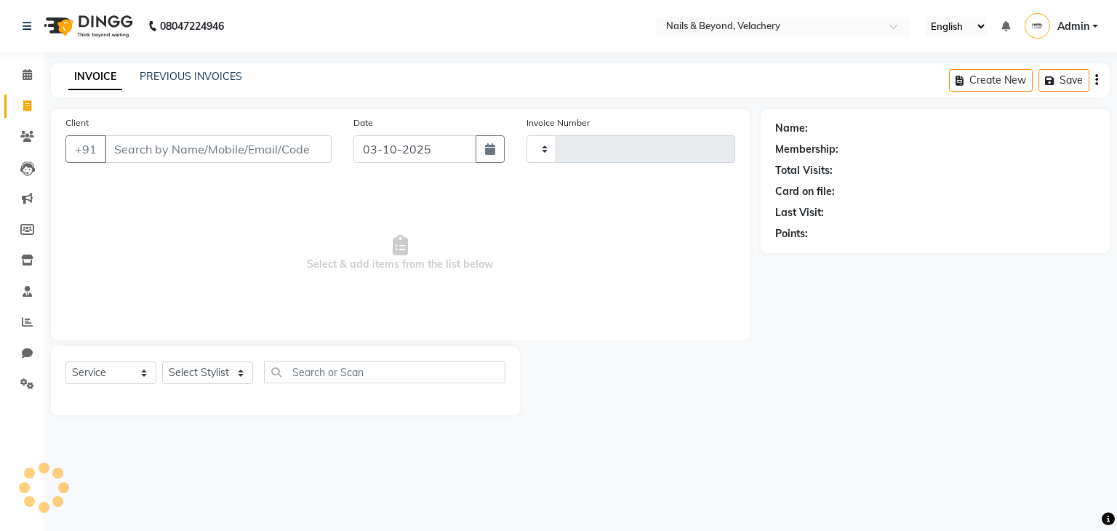
type input "2280"
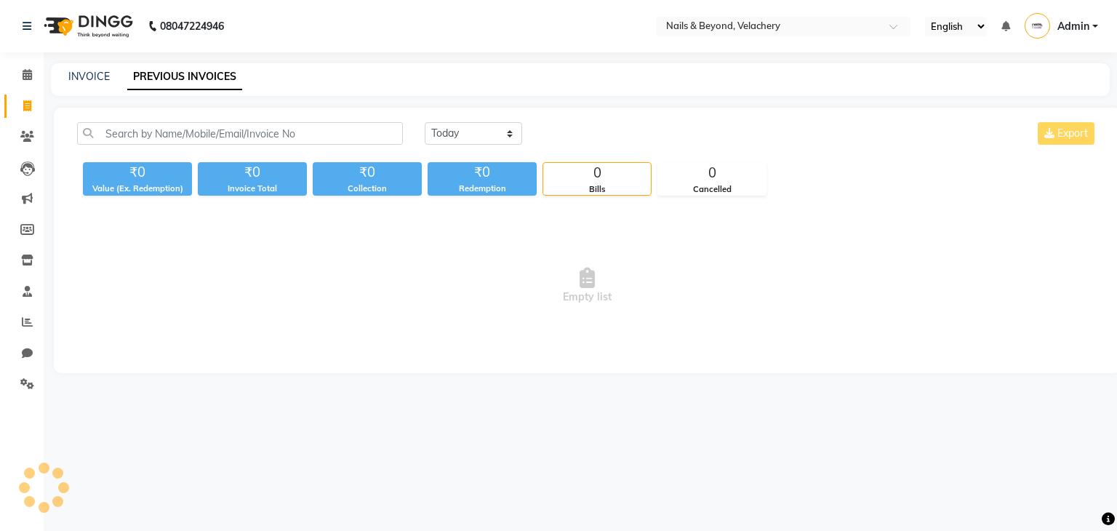
select select "service"
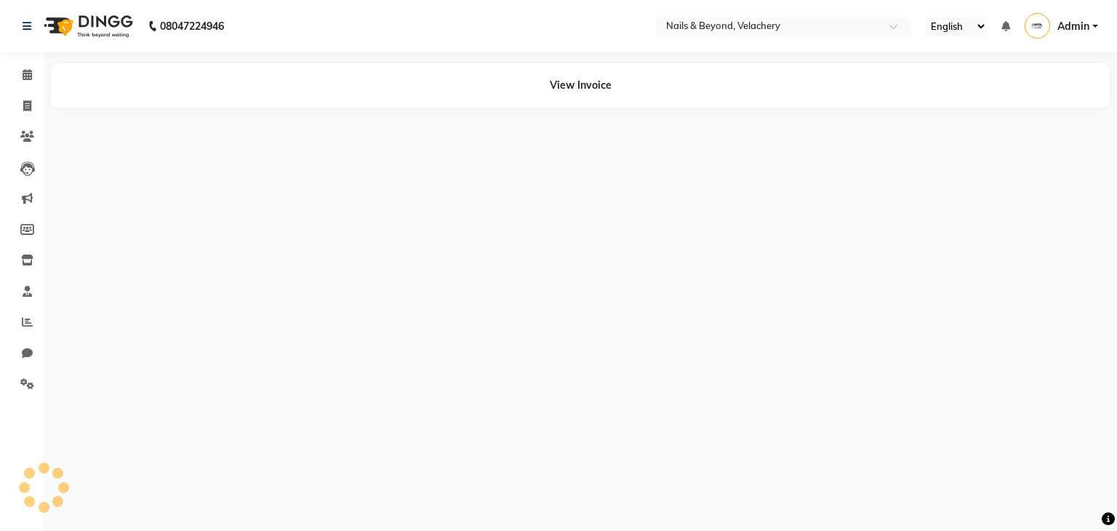
select select "service"
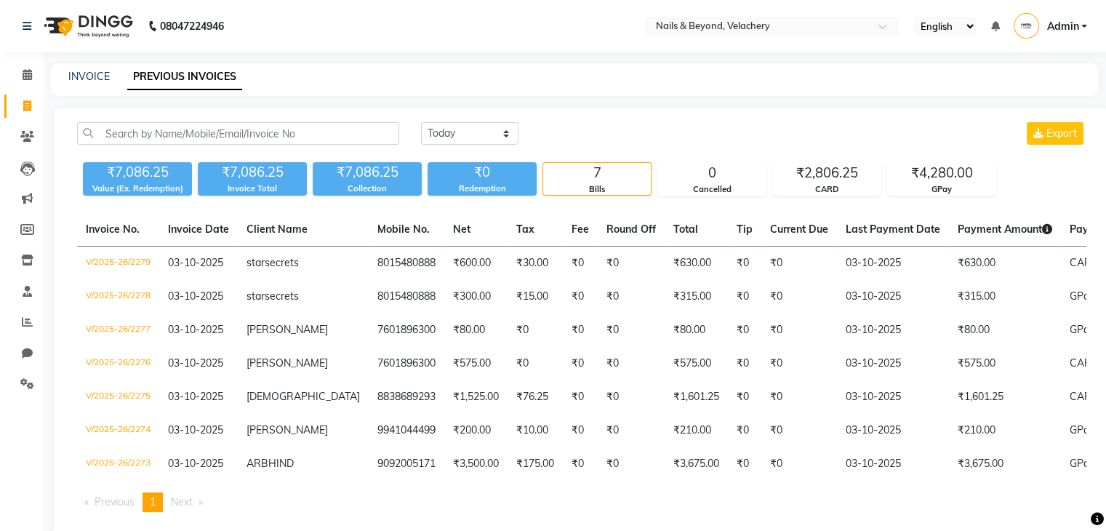
select select "service"
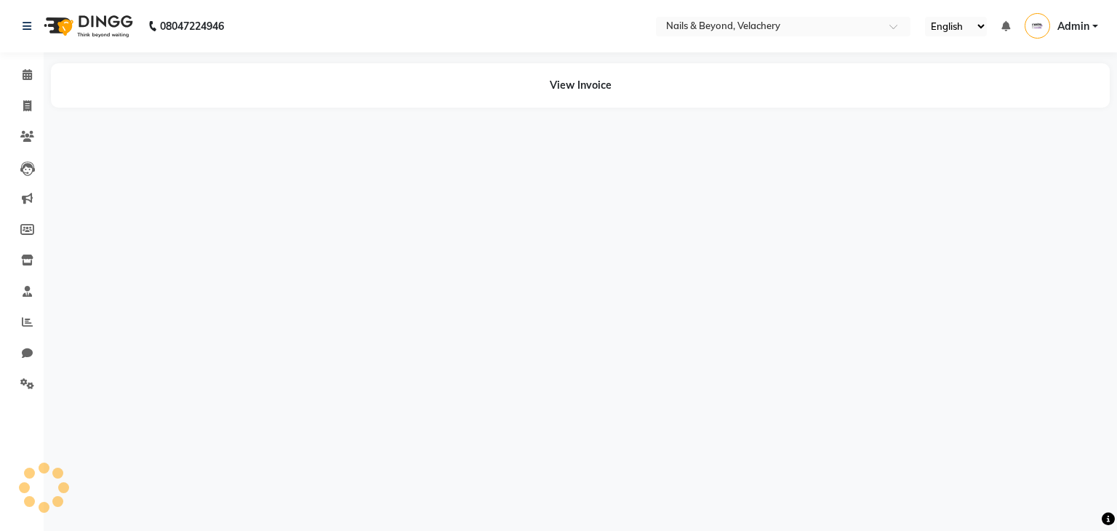
select select "service"
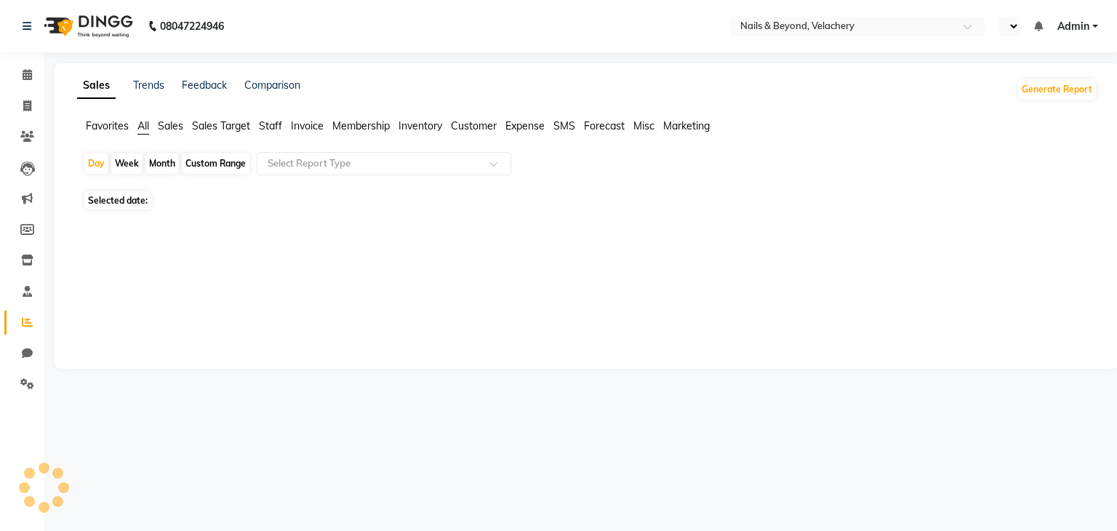
select select "en"
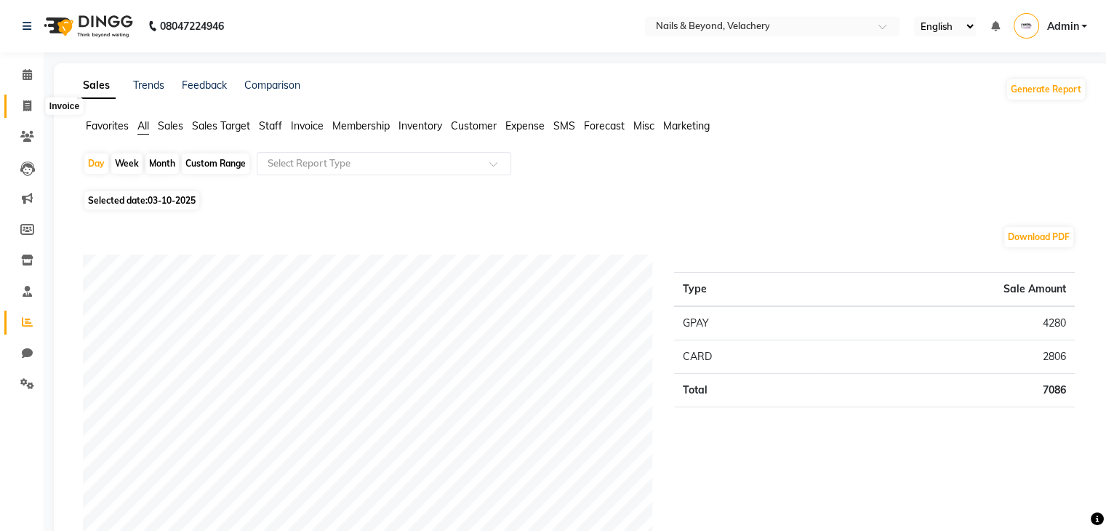
click at [25, 107] on icon at bounding box center [27, 105] width 8 height 11
select select "8978"
select select "service"
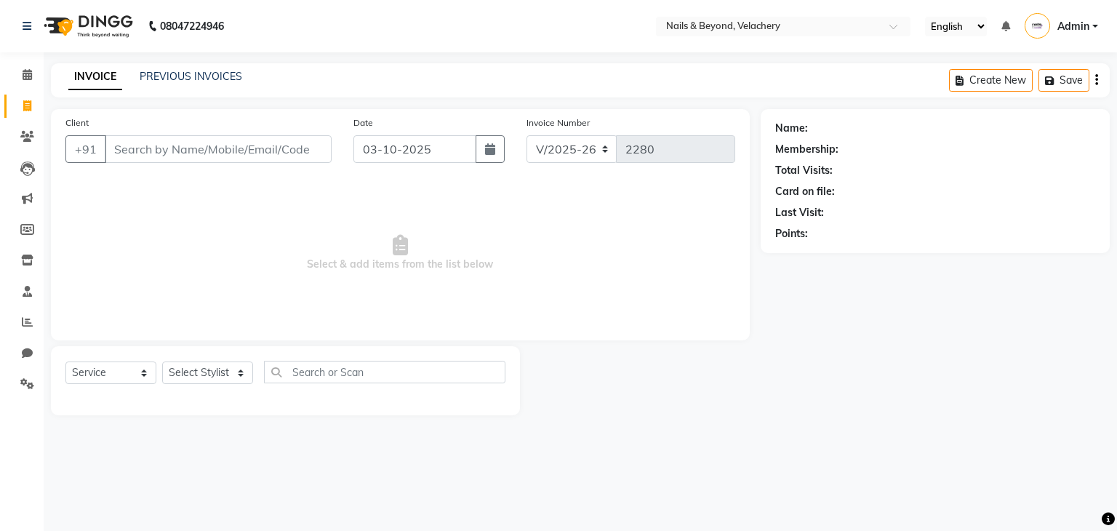
click at [160, 152] on input "Client" at bounding box center [218, 149] width 227 height 28
type input "9986442821"
click at [291, 150] on span "Add Client" at bounding box center [293, 149] width 57 height 15
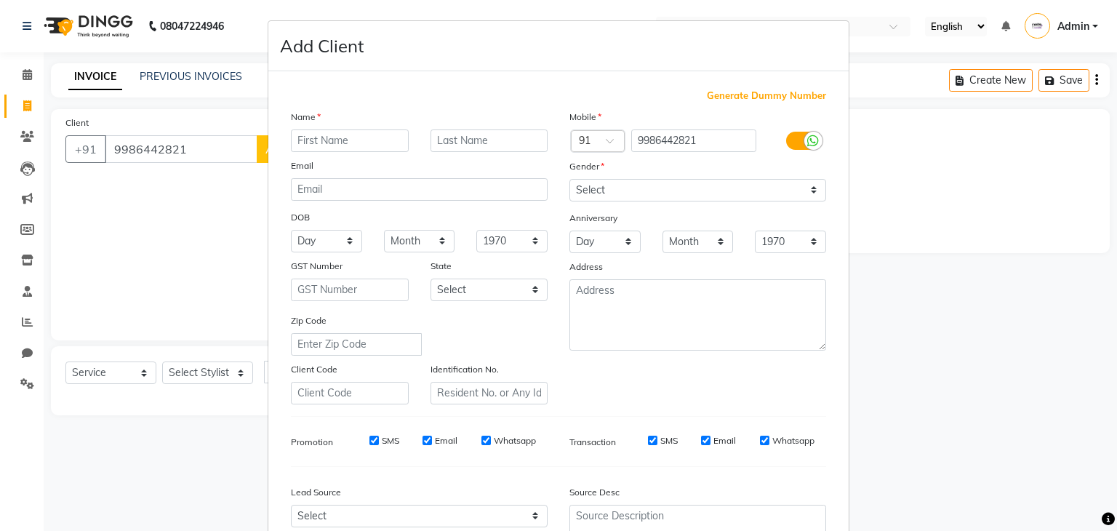
click at [319, 143] on input "text" at bounding box center [350, 140] width 118 height 23
type input "yamini"
click at [626, 196] on select "Select Male Female Other Prefer Not To Say" at bounding box center [697, 190] width 257 height 23
select select "female"
click at [569, 180] on select "Select Male Female Other Prefer Not To Say" at bounding box center [697, 190] width 257 height 23
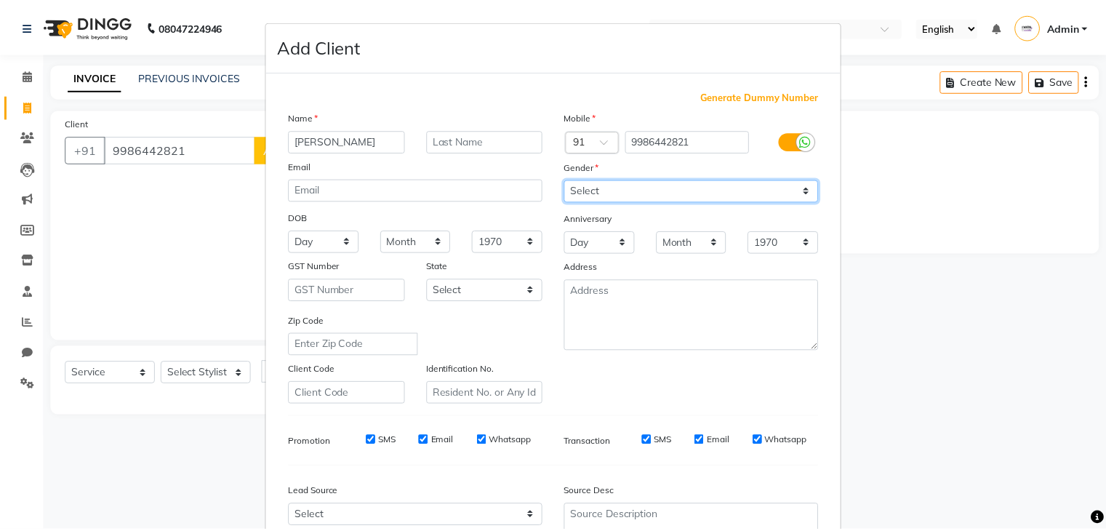
scroll to position [148, 0]
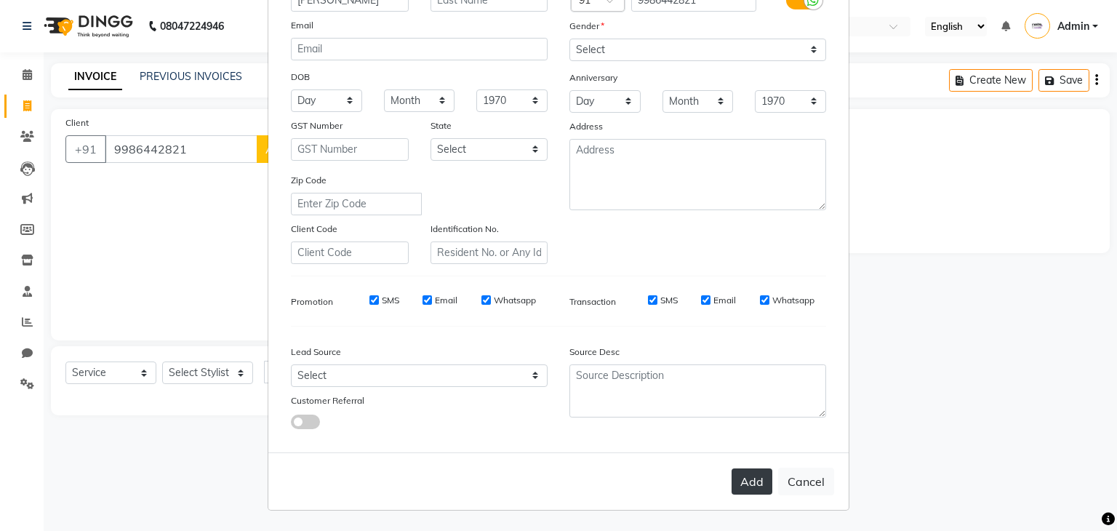
click at [747, 481] on button "Add" at bounding box center [752, 481] width 41 height 26
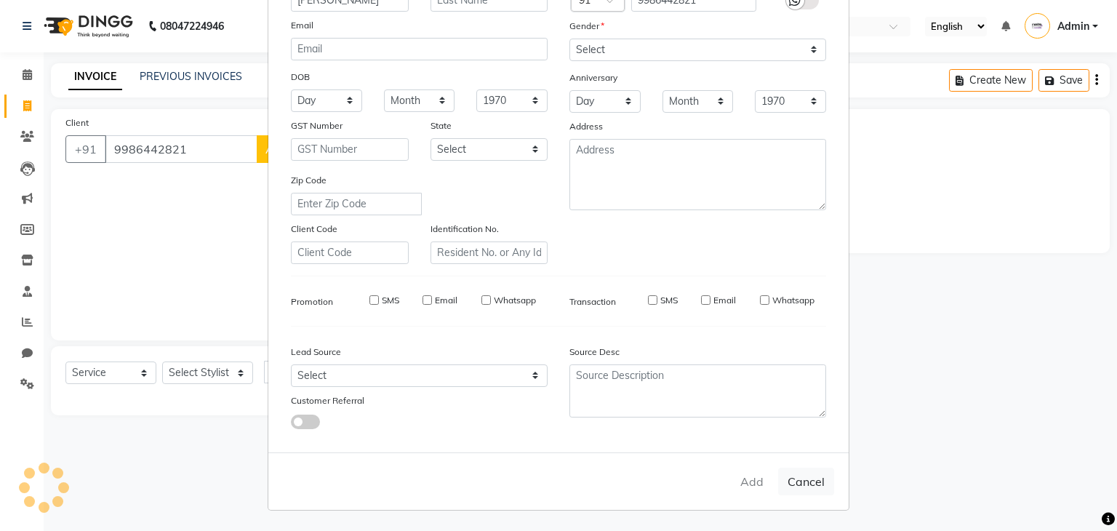
select select
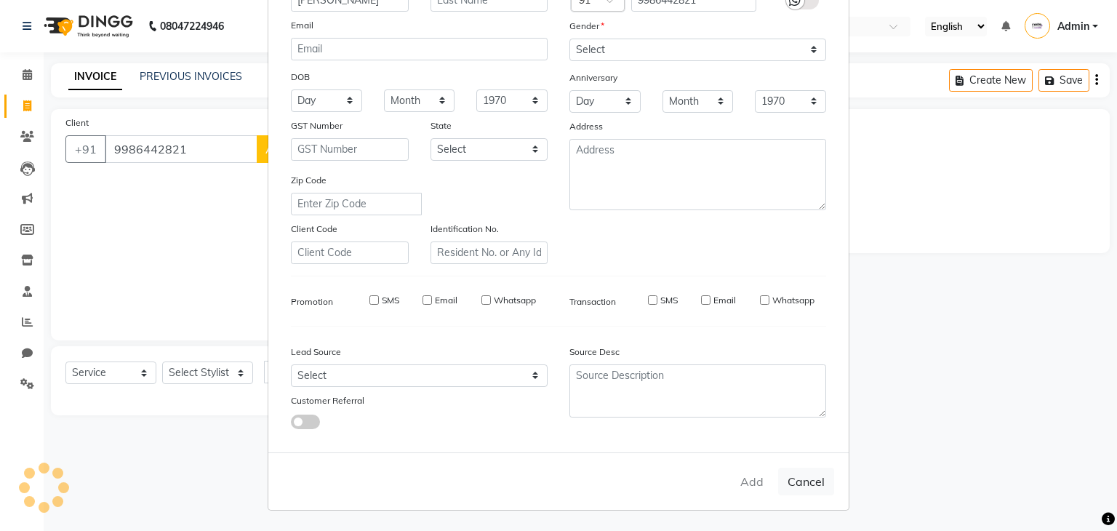
select select
checkbox input "false"
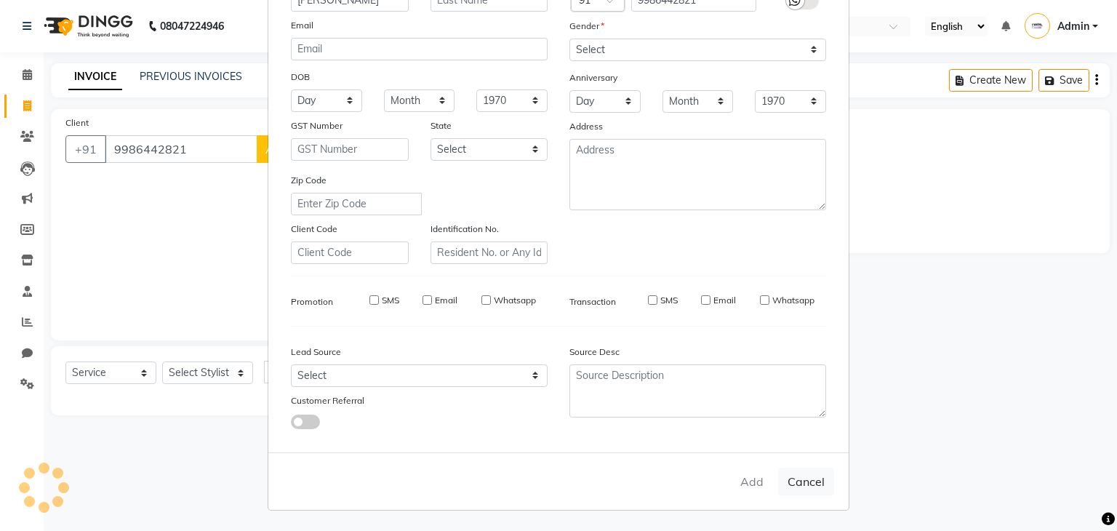
checkbox input "false"
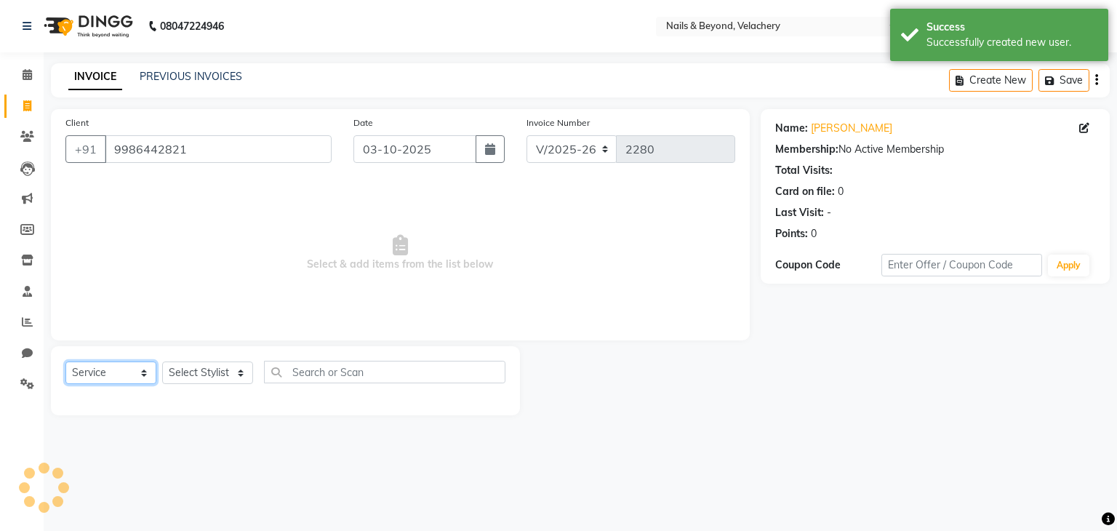
click at [128, 368] on select "Select Service Product Membership Package Voucher Prepaid Gift Card" at bounding box center [110, 372] width 91 height 23
click at [65, 362] on select "Select Service Product Membership Package Voucher Prepaid Gift Card" at bounding box center [110, 372] width 91 height 23
click at [218, 371] on select "Select Stylist [PERSON_NAME] [PERSON_NAME] JANGGINLIN Jothang Konyak [PERSON_NA…" at bounding box center [207, 372] width 91 height 23
select select "91194"
click at [162, 362] on select "Select Stylist [PERSON_NAME] [PERSON_NAME] JANGGINLIN Jothang Konyak [PERSON_NA…" at bounding box center [207, 372] width 91 height 23
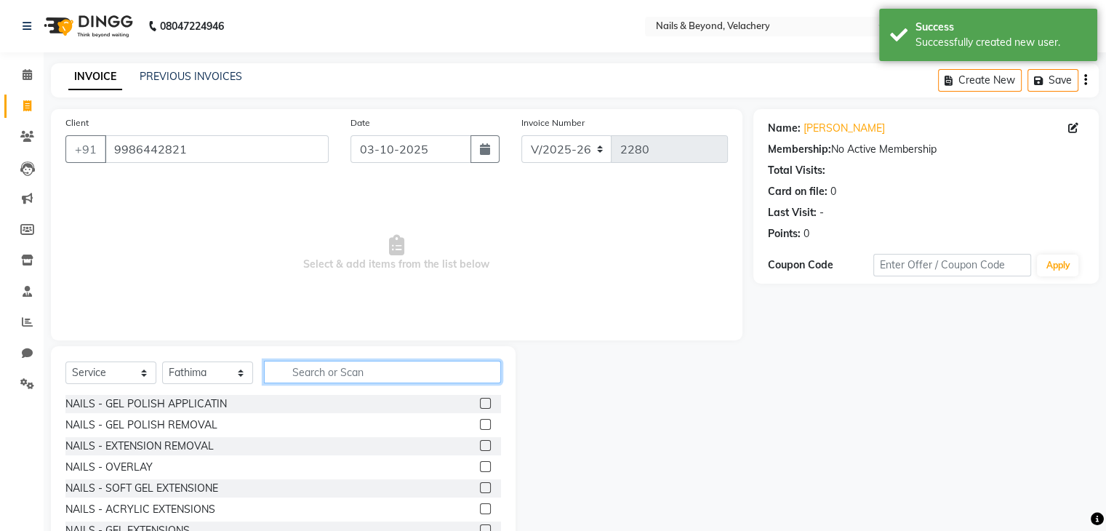
click at [356, 367] on input "text" at bounding box center [382, 372] width 237 height 23
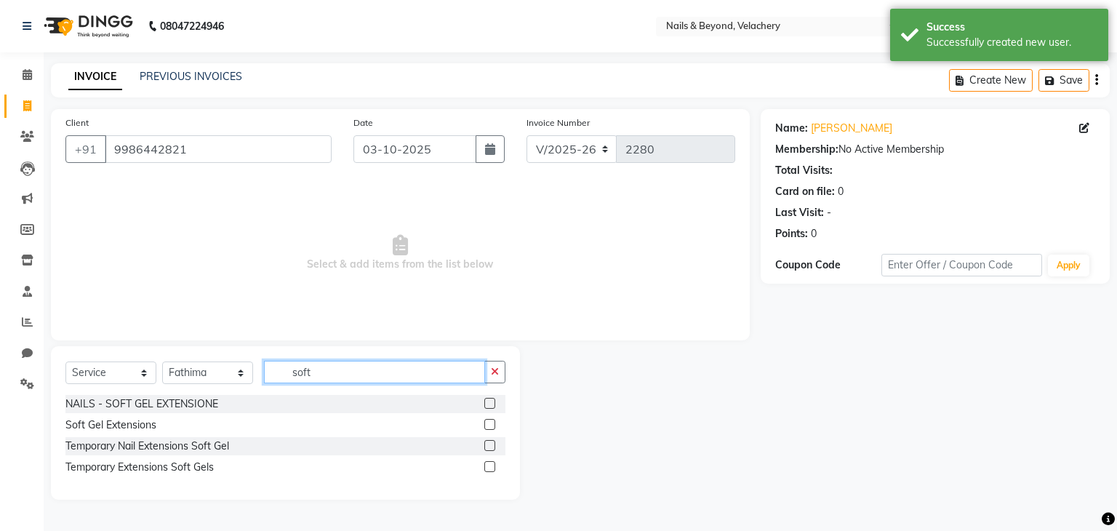
type input "soft"
click at [491, 425] on label at bounding box center [489, 424] width 11 height 11
click at [491, 425] on input "checkbox" at bounding box center [488, 424] width 9 height 9
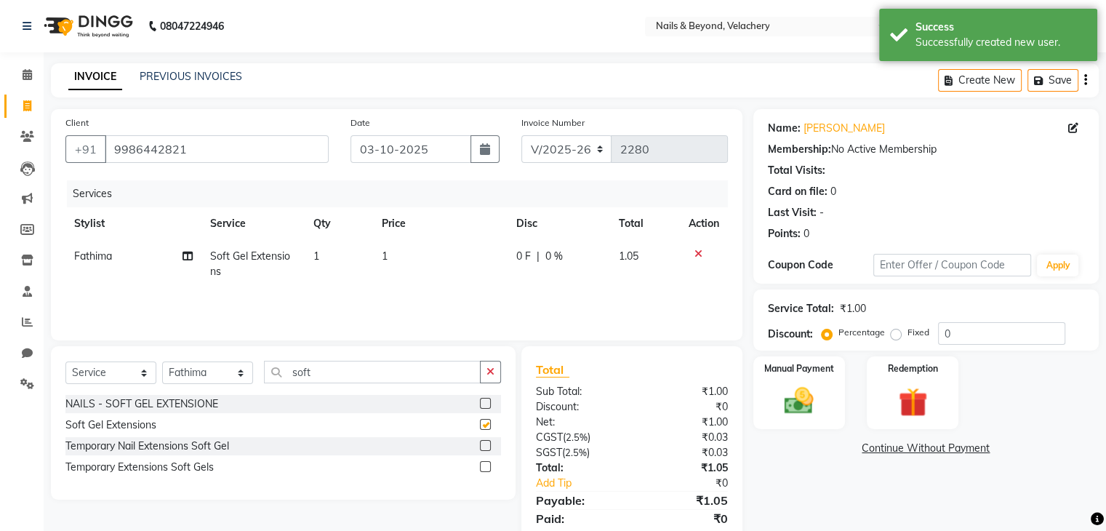
checkbox input "false"
click at [452, 371] on input "soft" at bounding box center [372, 372] width 217 height 23
type input "s"
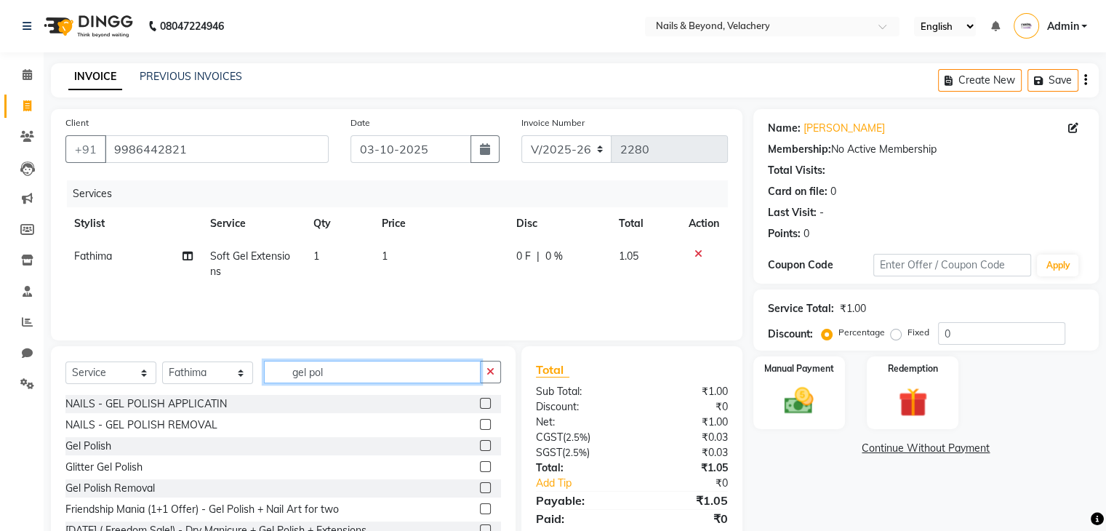
type input "gel pol"
click at [480, 443] on label at bounding box center [485, 445] width 11 height 11
click at [480, 443] on input "checkbox" at bounding box center [484, 445] width 9 height 9
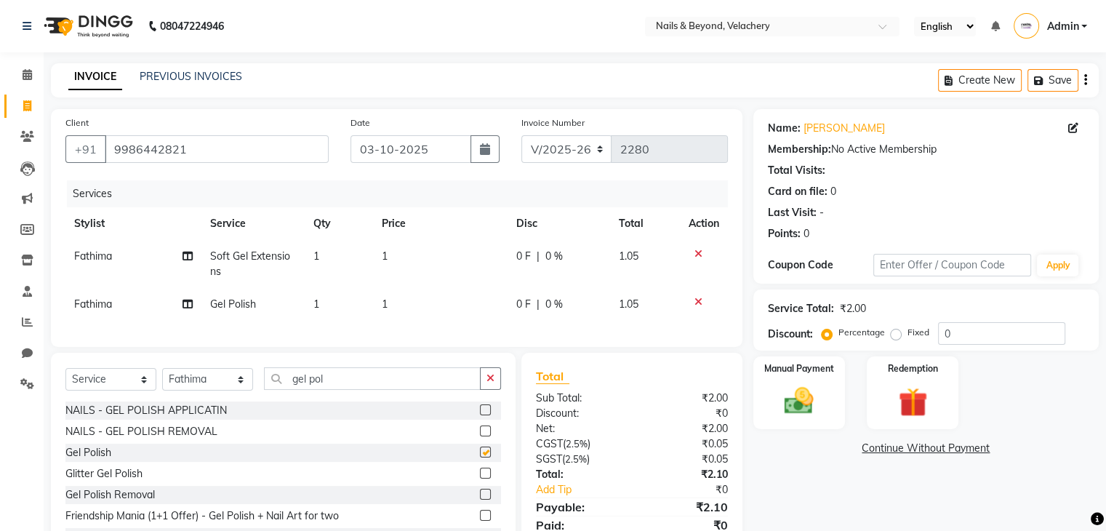
checkbox input "false"
click at [446, 390] on input "gel pol" at bounding box center [372, 378] width 217 height 23
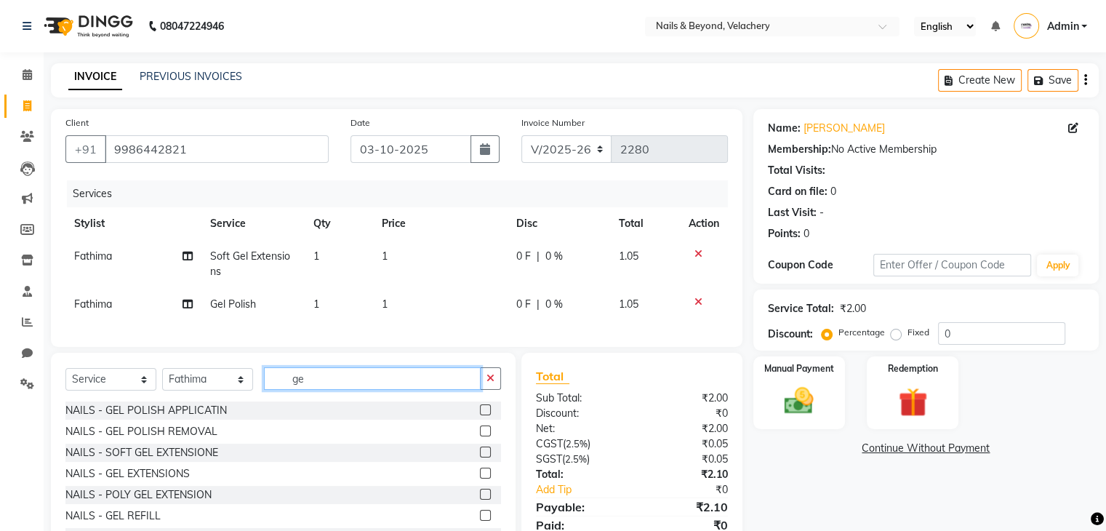
type input "g"
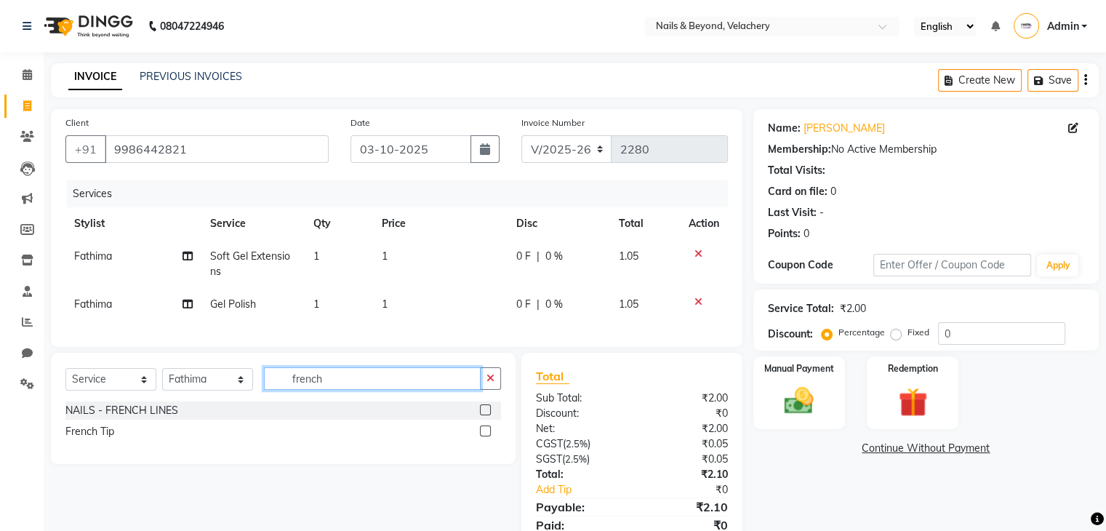
type input "french"
click at [485, 436] on label at bounding box center [485, 430] width 11 height 11
click at [485, 436] on input "checkbox" at bounding box center [484, 431] width 9 height 9
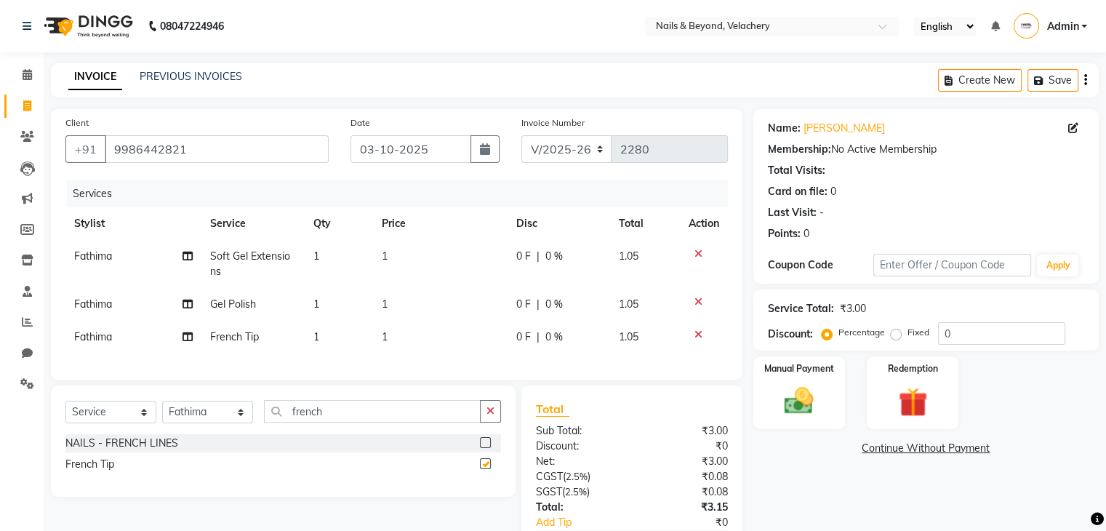
checkbox input "false"
click at [417, 260] on td "1" at bounding box center [440, 264] width 135 height 48
select select "91194"
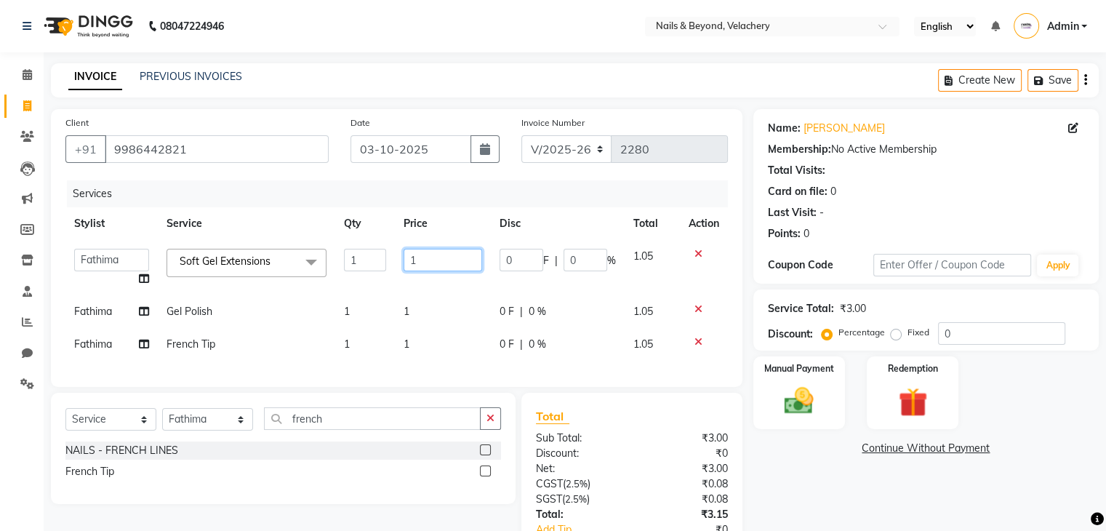
click at [417, 255] on input "1" at bounding box center [443, 260] width 79 height 23
type input "2000"
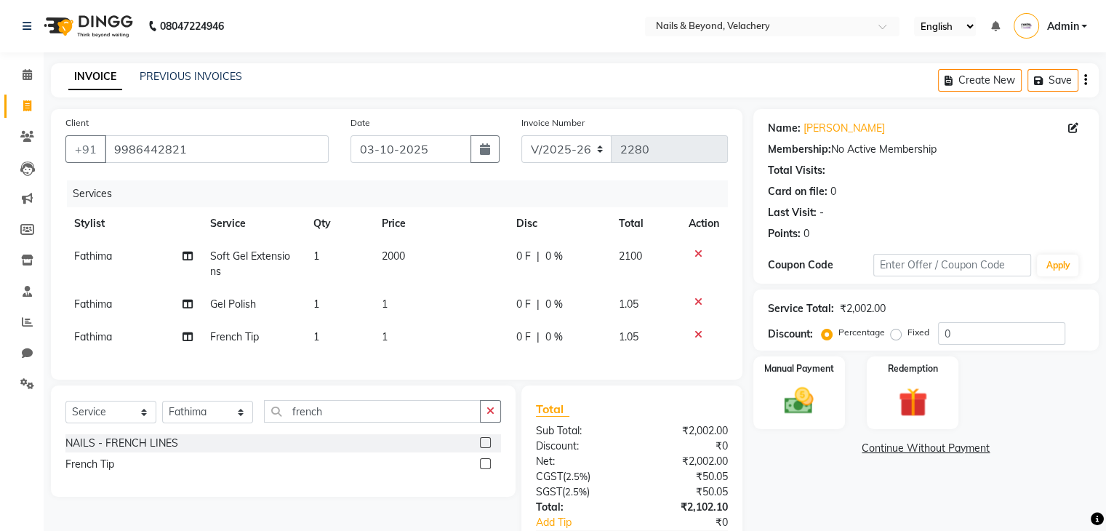
click at [441, 310] on td "1" at bounding box center [440, 304] width 135 height 33
select select "91194"
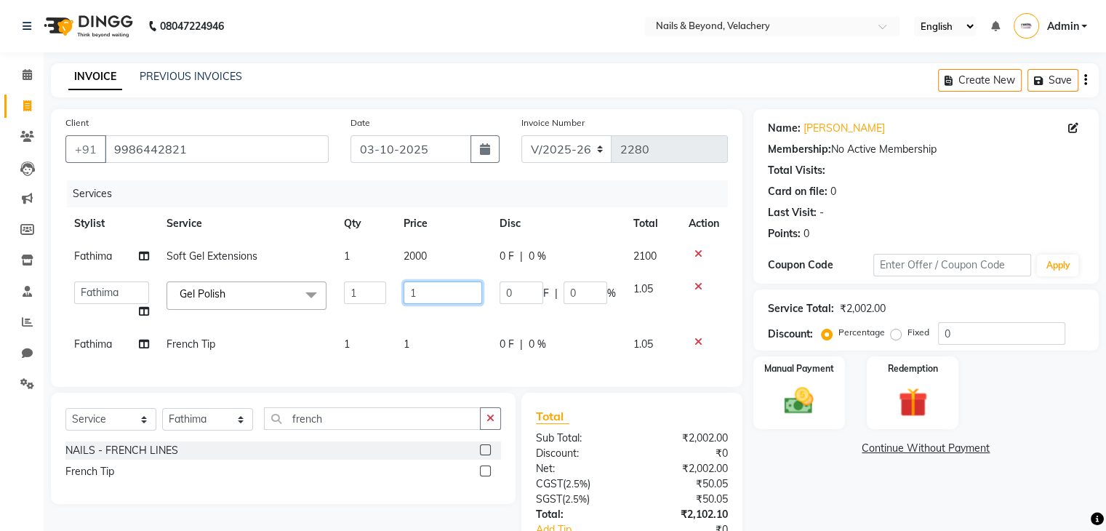
click at [428, 295] on input "1" at bounding box center [443, 292] width 79 height 23
type input "800"
click at [431, 341] on td "1" at bounding box center [443, 344] width 96 height 33
select select "91194"
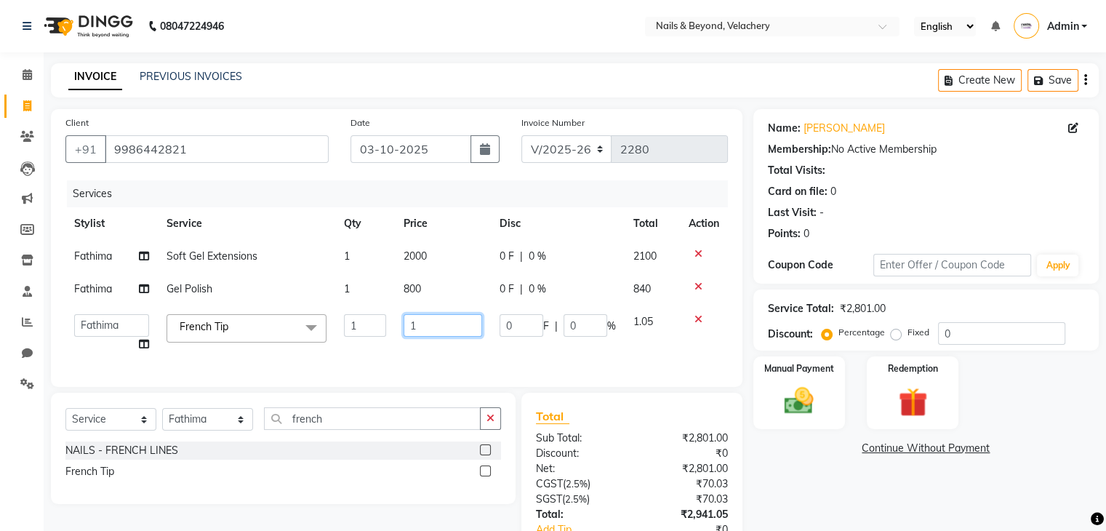
click at [428, 329] on input "1" at bounding box center [443, 325] width 79 height 23
type input "250"
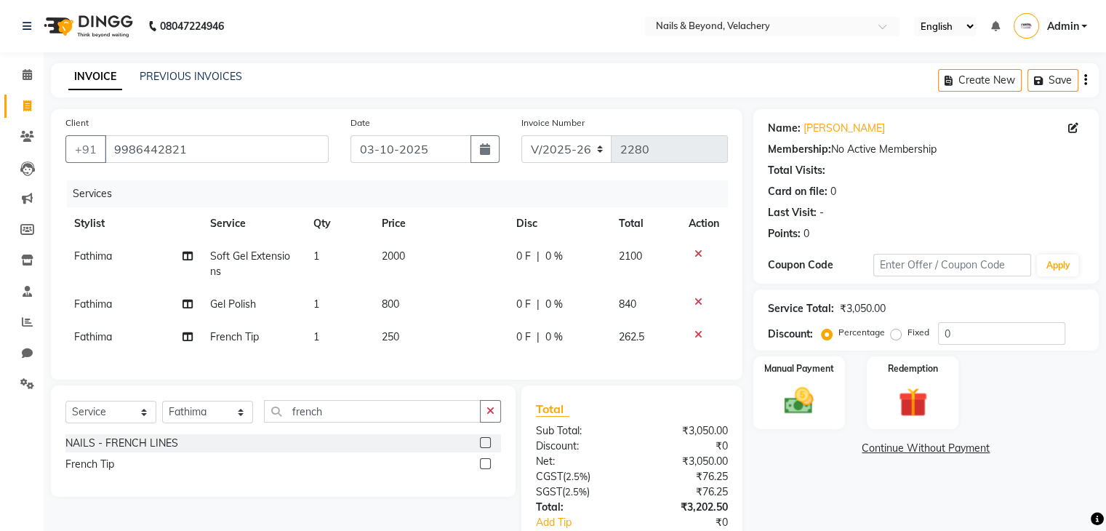
click at [409, 452] on div "NAILS - FRENCH LINES" at bounding box center [283, 443] width 436 height 18
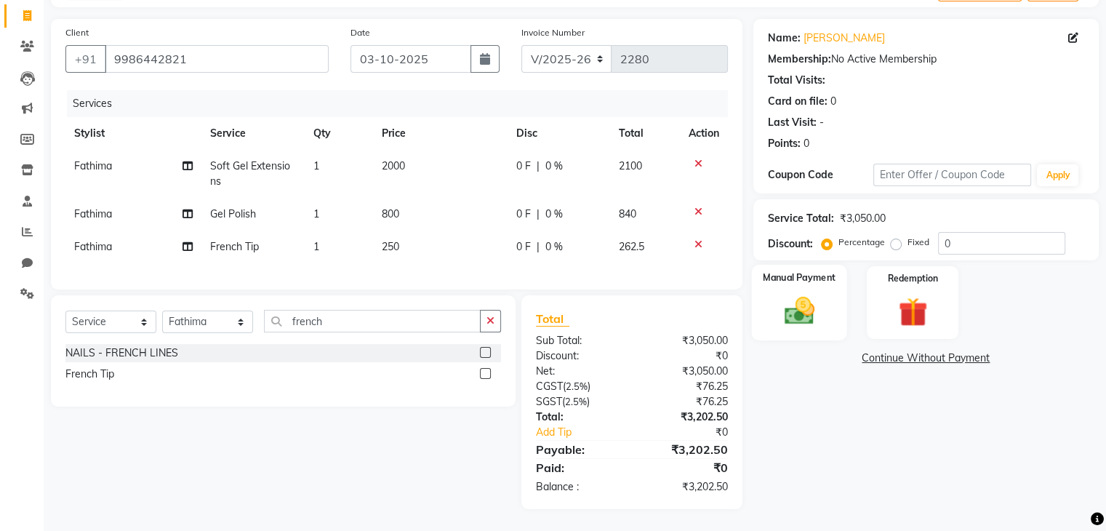
click at [778, 294] on img at bounding box center [799, 311] width 49 height 35
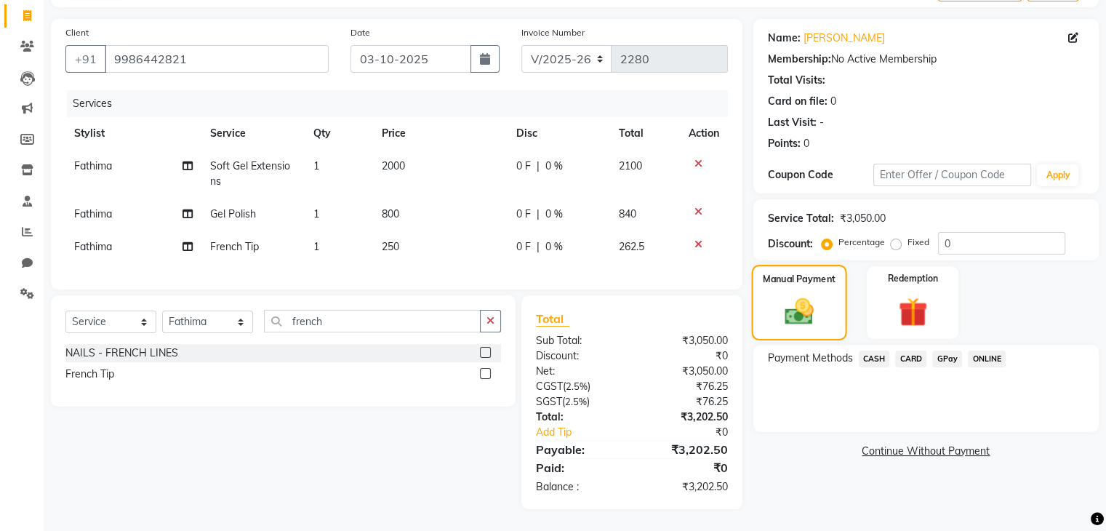
click at [778, 295] on img at bounding box center [799, 311] width 47 height 33
click at [921, 351] on span "CARD" at bounding box center [910, 359] width 31 height 17
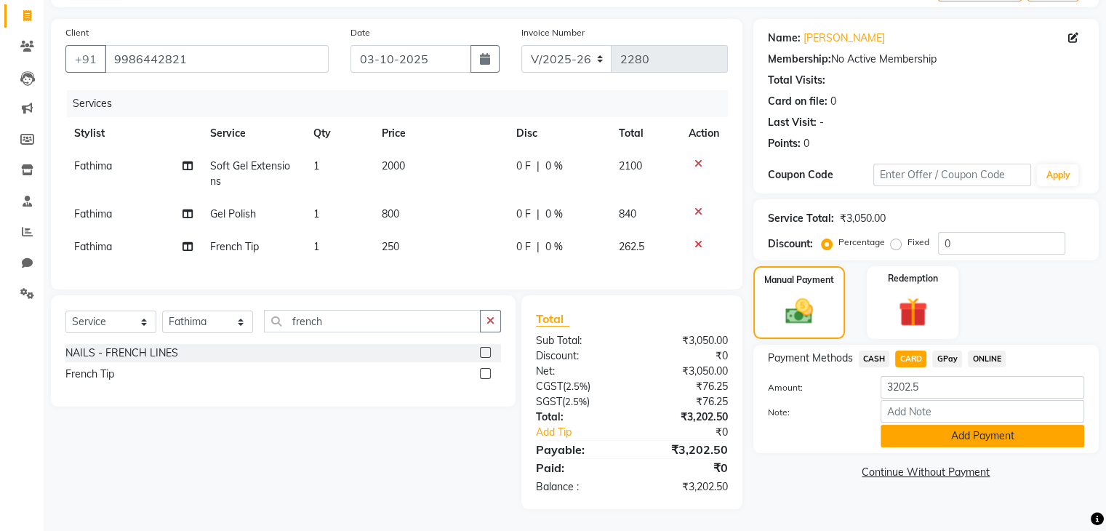
click at [1004, 425] on button "Add Payment" at bounding box center [983, 436] width 204 height 23
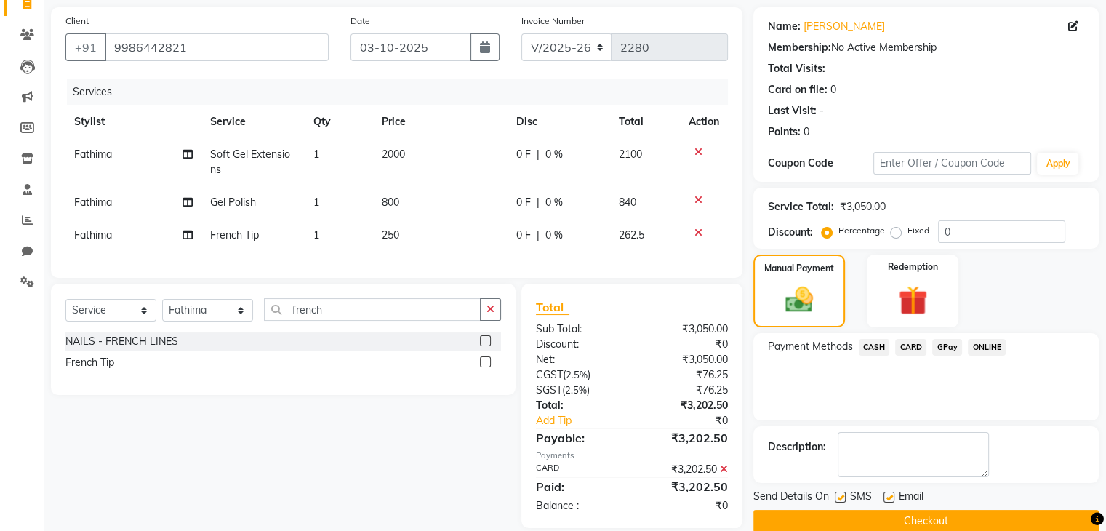
click at [951, 519] on button "Checkout" at bounding box center [925, 521] width 345 height 23
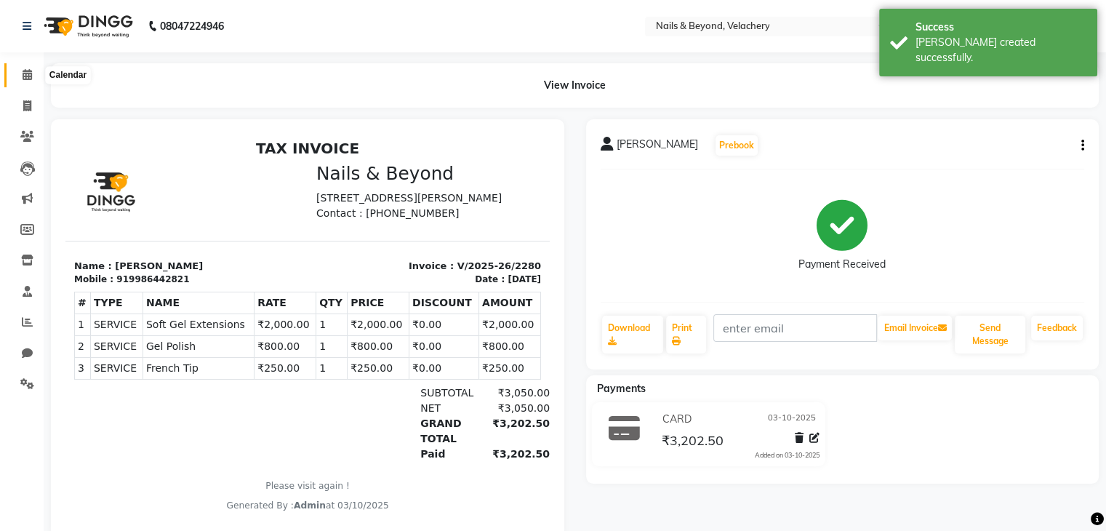
click at [20, 73] on span at bounding box center [27, 75] width 25 height 17
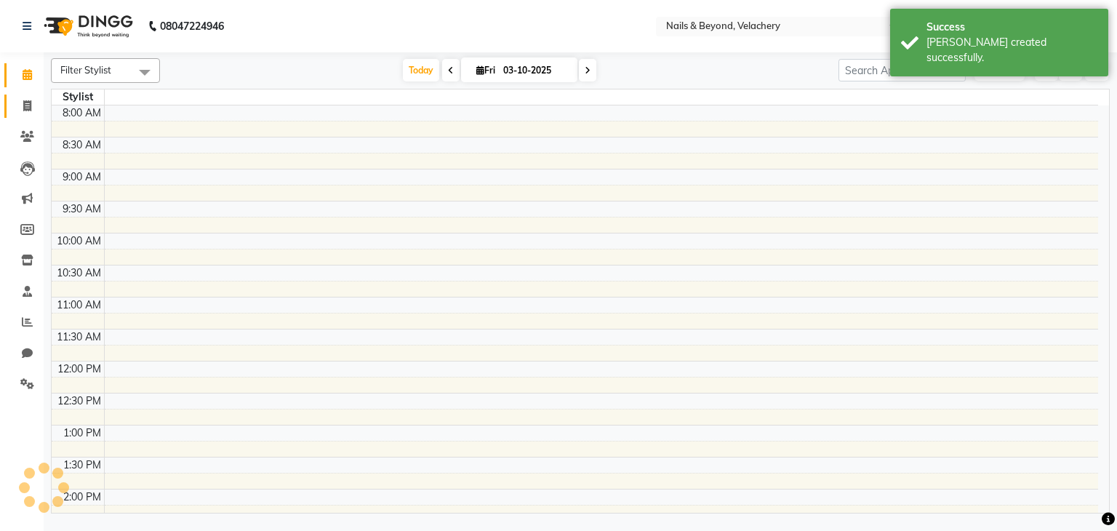
click at [20, 114] on link "Invoice" at bounding box center [21, 107] width 35 height 24
select select "service"
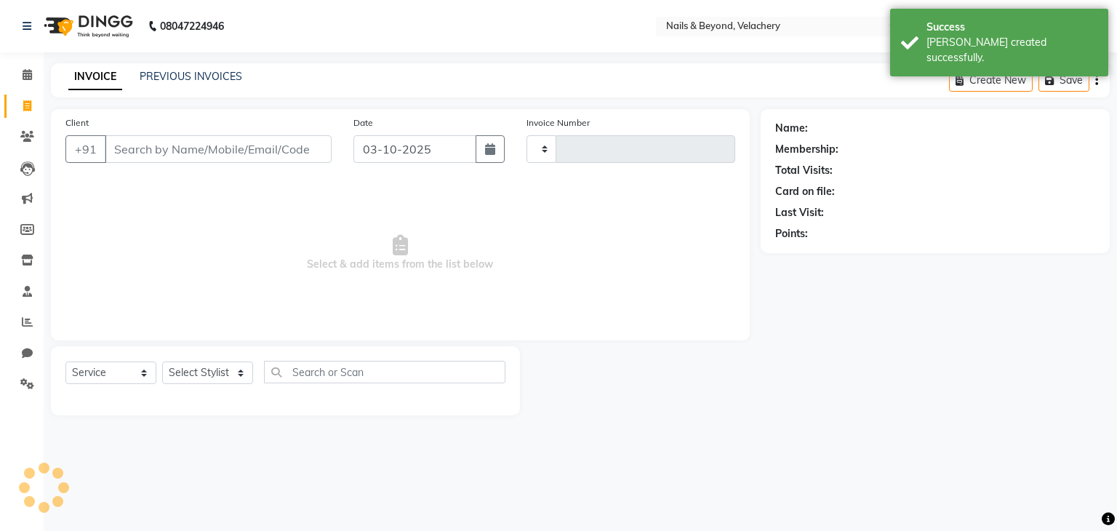
type input "2281"
select select "8978"
click at [157, 153] on input "Client" at bounding box center [218, 149] width 227 height 28
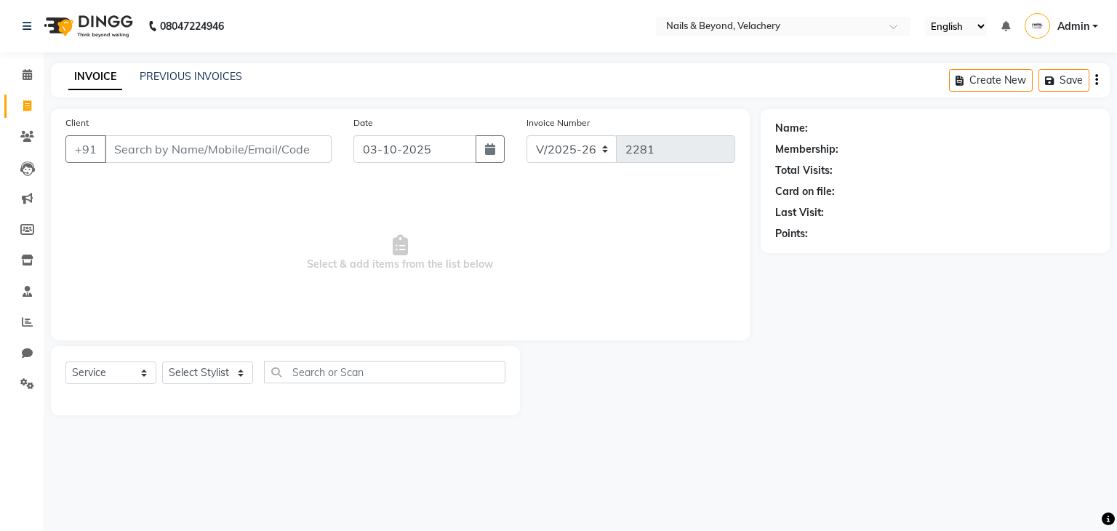
click at [164, 159] on input "Client" at bounding box center [218, 149] width 227 height 28
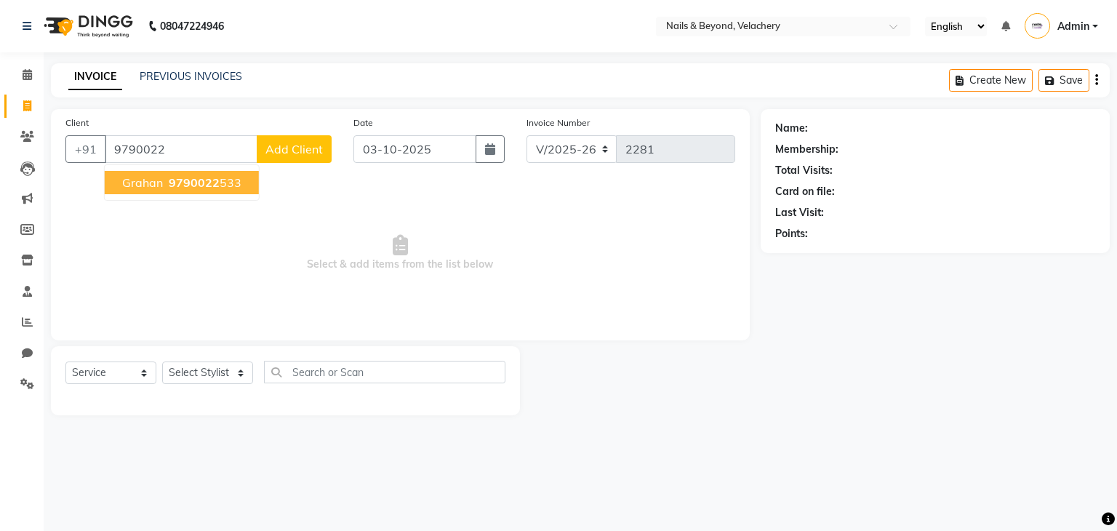
click at [217, 177] on ngb-highlight "9790022 533" at bounding box center [204, 182] width 76 height 15
type input "9790022533"
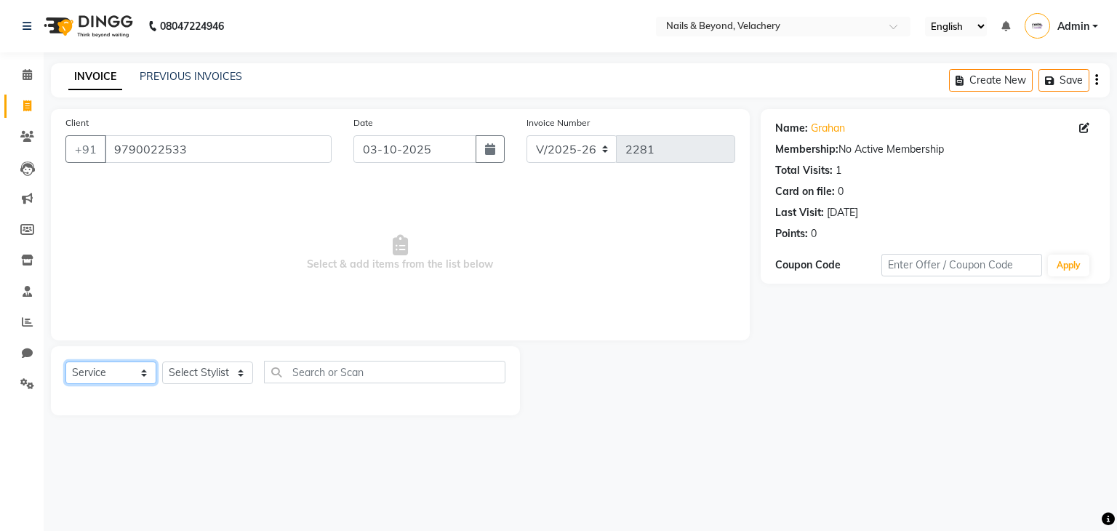
click at [103, 372] on select "Select Service Product Membership Package Voucher Prepaid Gift Card" at bounding box center [110, 372] width 91 height 23
click at [65, 362] on select "Select Service Product Membership Package Voucher Prepaid Gift Card" at bounding box center [110, 372] width 91 height 23
click at [217, 375] on select "Select Stylist [PERSON_NAME] [PERSON_NAME] JANGGINLIN Jothang Konyak [PERSON_NA…" at bounding box center [207, 372] width 91 height 23
select select "91202"
click at [162, 362] on select "Select Stylist [PERSON_NAME] [PERSON_NAME] JANGGINLIN Jothang Konyak [PERSON_NA…" at bounding box center [207, 372] width 91 height 23
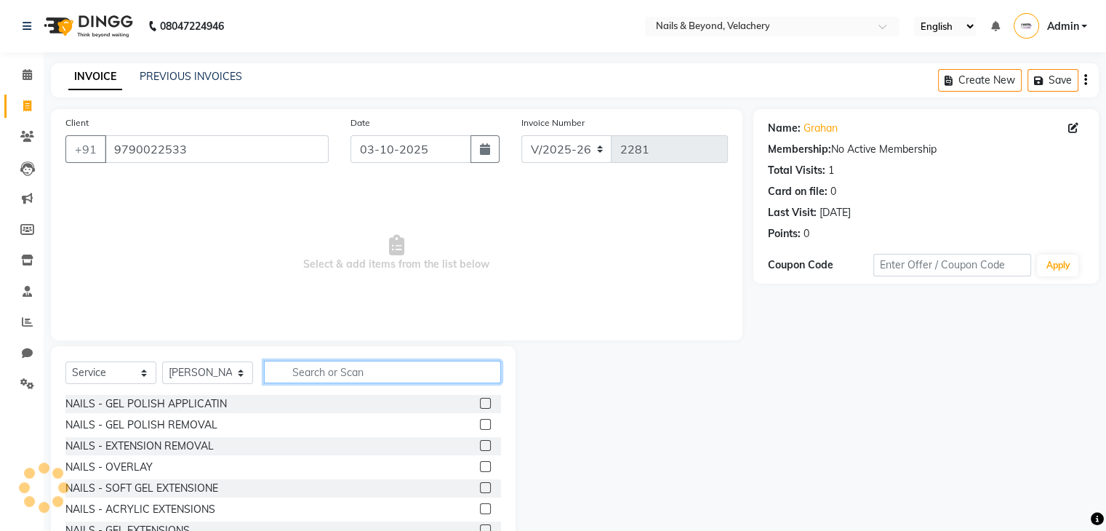
click at [356, 372] on input "text" at bounding box center [382, 372] width 237 height 23
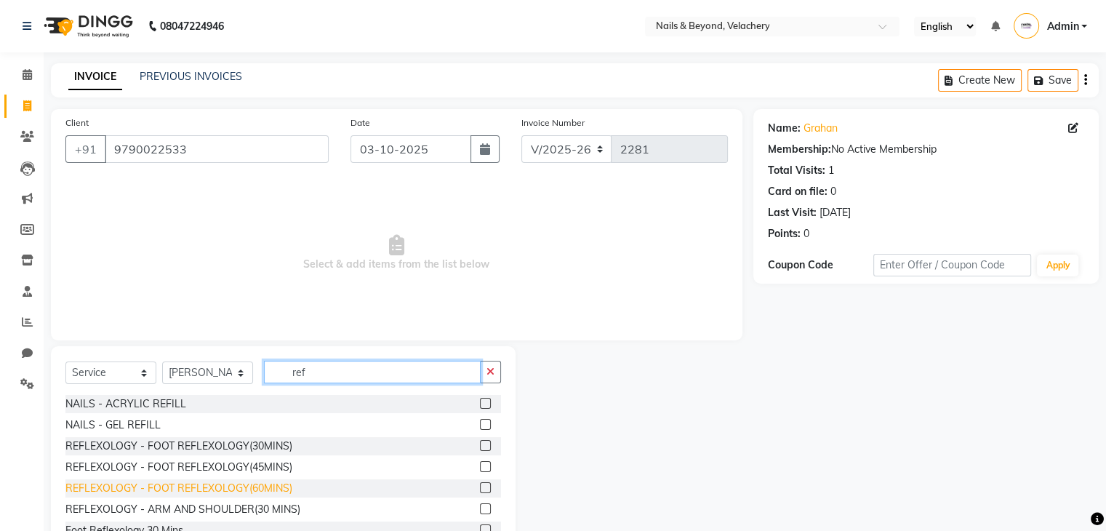
type input "ref"
click at [287, 495] on div "REFLEXOLOGY - FOOT REFLEXOLOGY(60MINS)" at bounding box center [178, 488] width 227 height 15
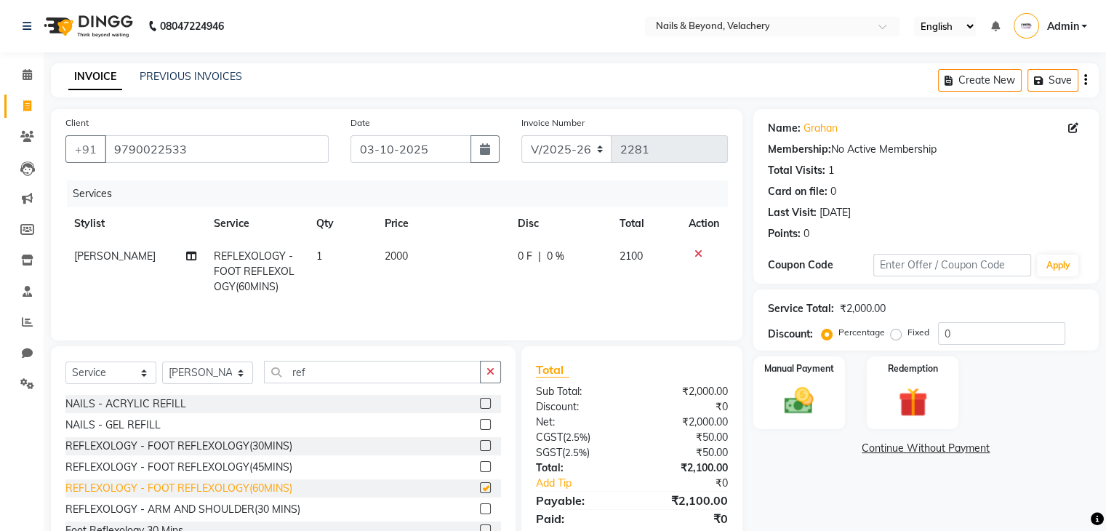
checkbox input "false"
click at [271, 451] on div "REFLEXOLOGY - FOOT REFLEXOLOGY(30MINS)" at bounding box center [178, 446] width 227 height 15
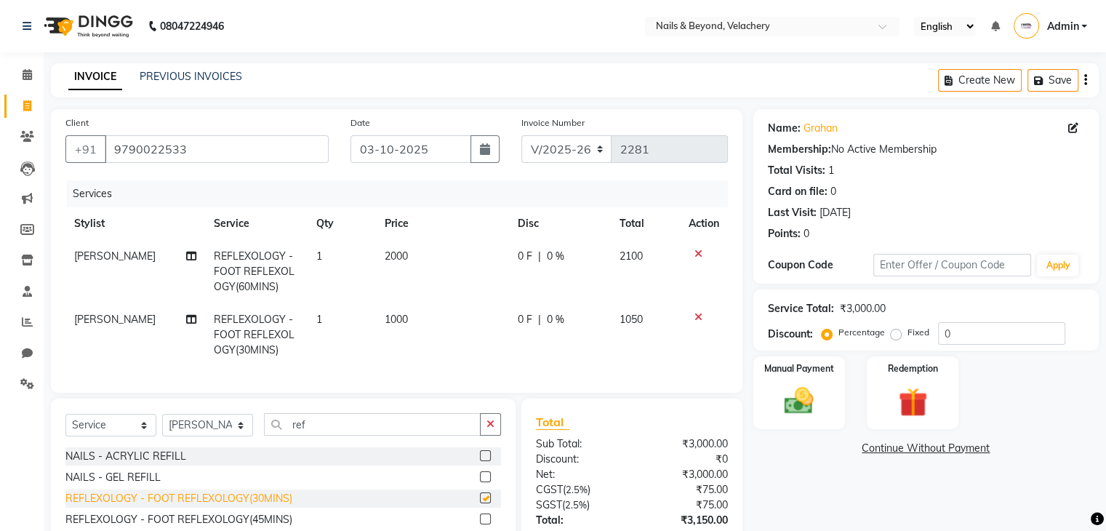
checkbox input "false"
click at [418, 326] on td "1000" at bounding box center [442, 334] width 133 height 63
select select "91202"
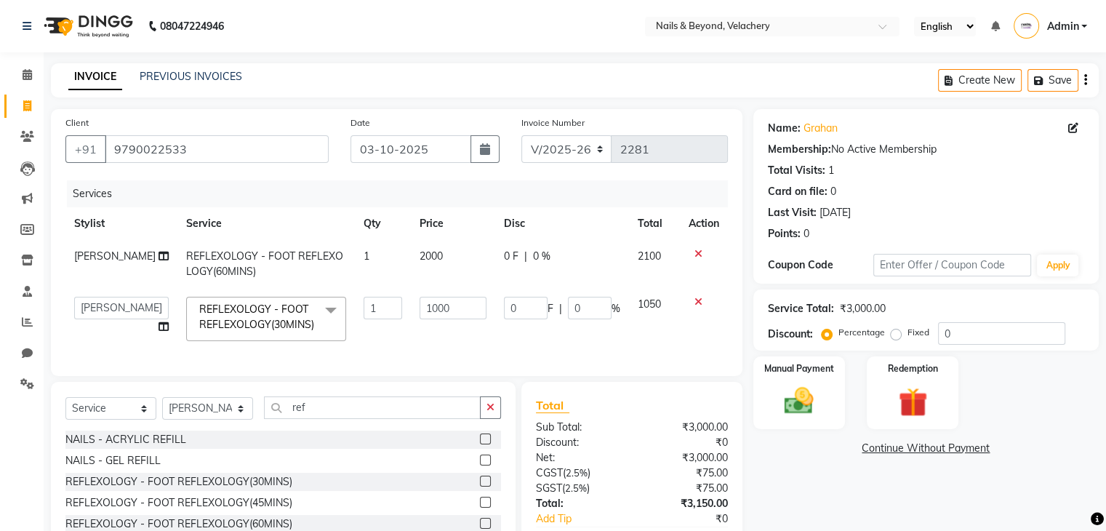
click at [500, 356] on div "Services Stylist Service Qty Price Disc Total Action Ningchan Sareo REFLEXOLOGY…" at bounding box center [396, 270] width 663 height 181
click at [788, 463] on div "Name: Grahan Membership: No Active Membership Total Visits: 1 Card on file: 0 L…" at bounding box center [931, 352] width 356 height 487
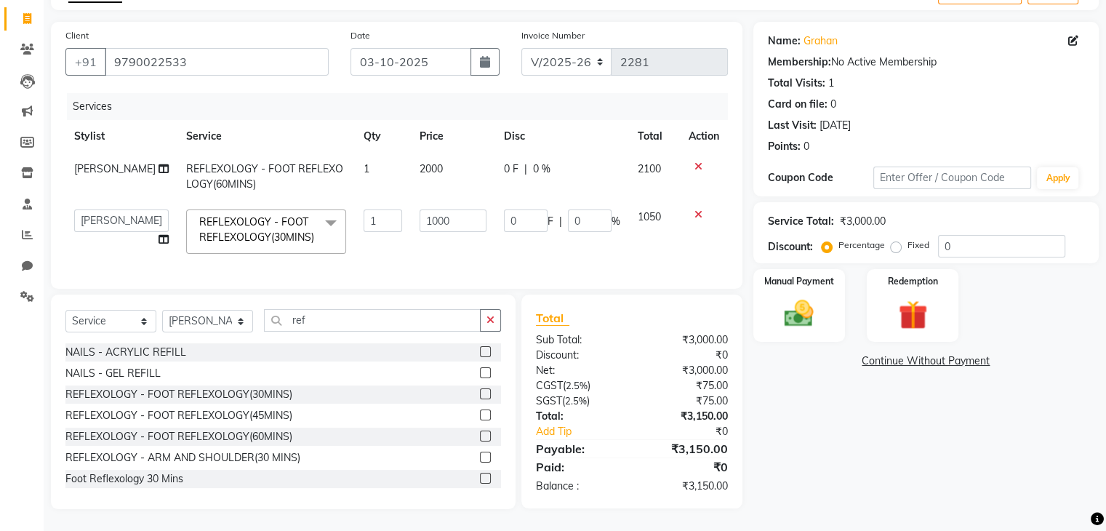
click at [804, 442] on div "Name: Grahan Membership: No Active Membership Total Visits: 1 Card on file: 0 L…" at bounding box center [931, 265] width 356 height 487
click at [809, 309] on img at bounding box center [799, 314] width 49 height 35
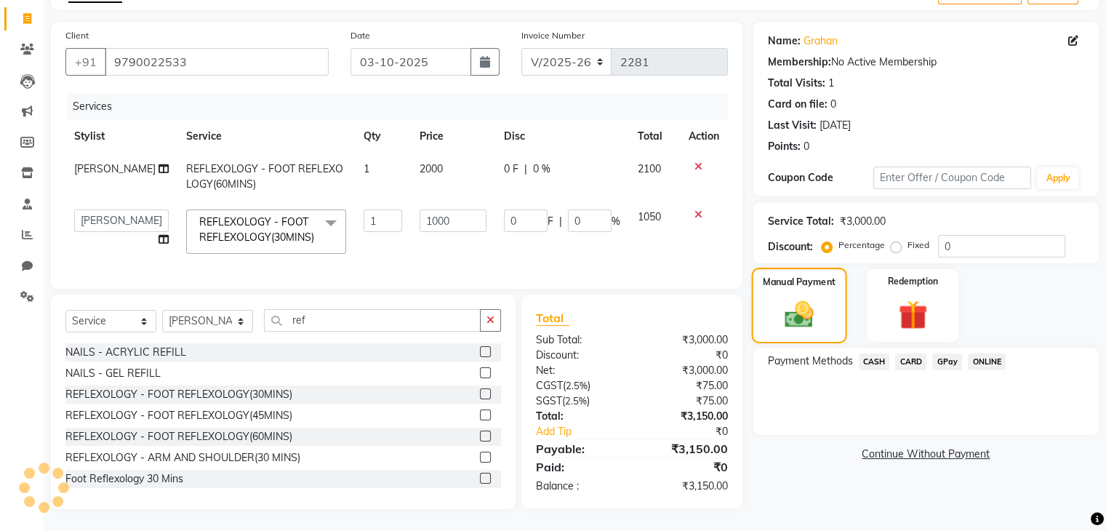
click at [809, 309] on img at bounding box center [799, 314] width 47 height 33
click at [916, 353] on span "CARD" at bounding box center [910, 361] width 31 height 17
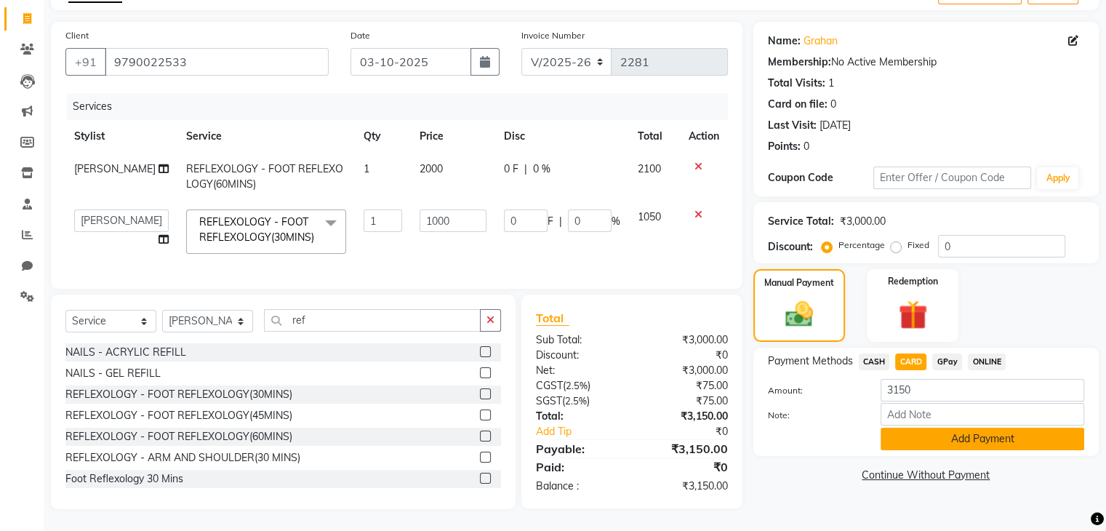
click at [942, 433] on button "Add Payment" at bounding box center [983, 439] width 204 height 23
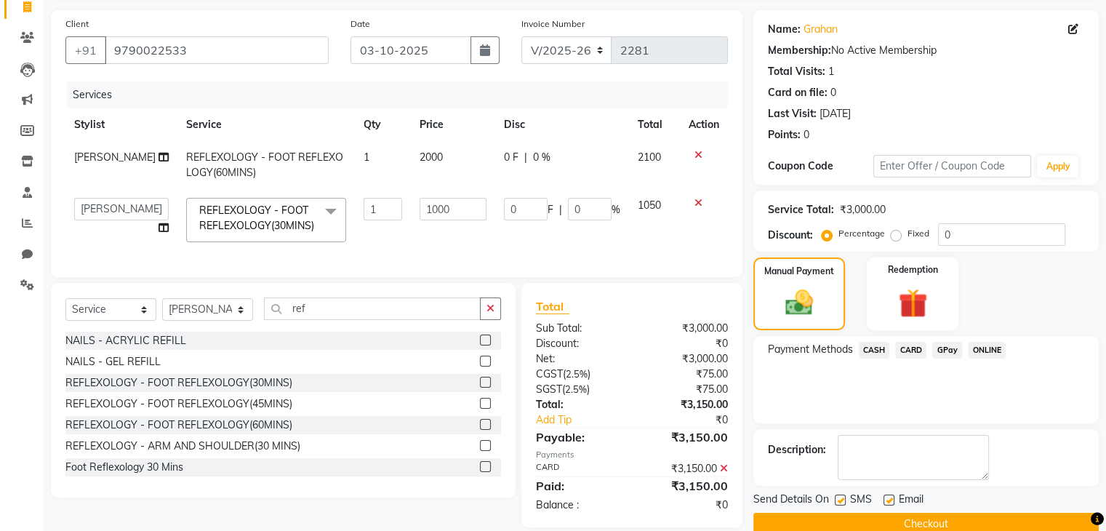
scroll to position [128, 0]
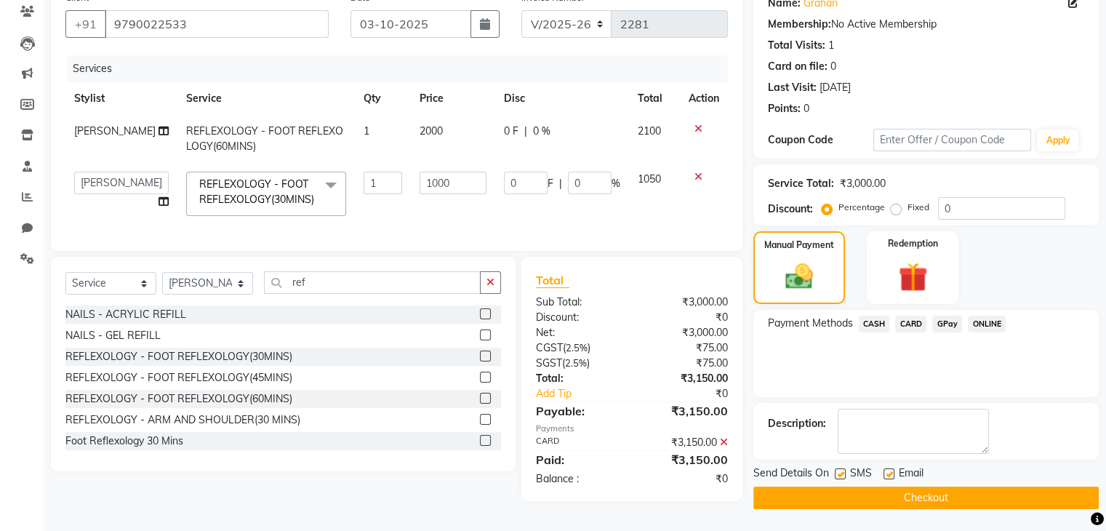
click at [951, 494] on button "Checkout" at bounding box center [925, 498] width 345 height 23
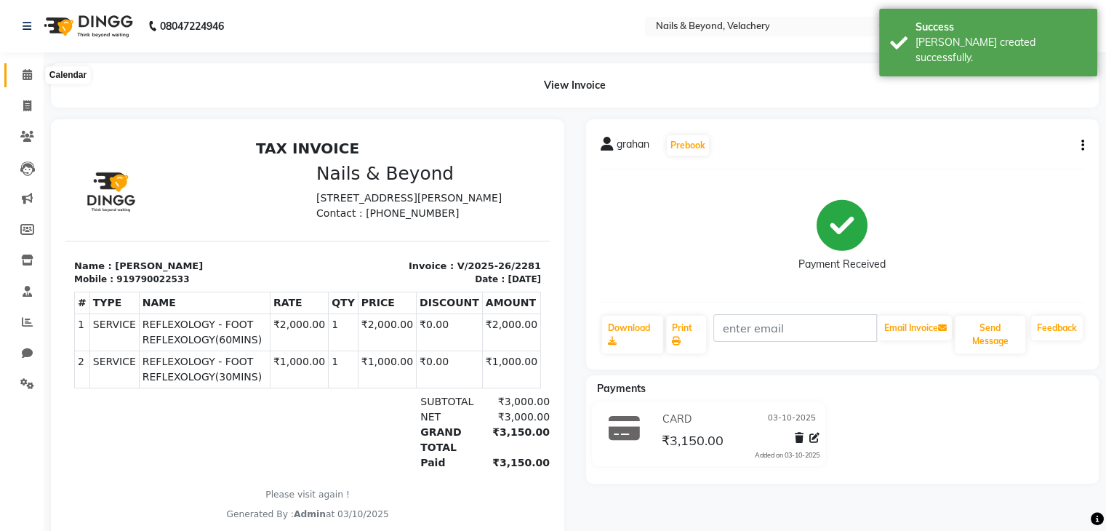
click at [24, 67] on span at bounding box center [27, 75] width 25 height 17
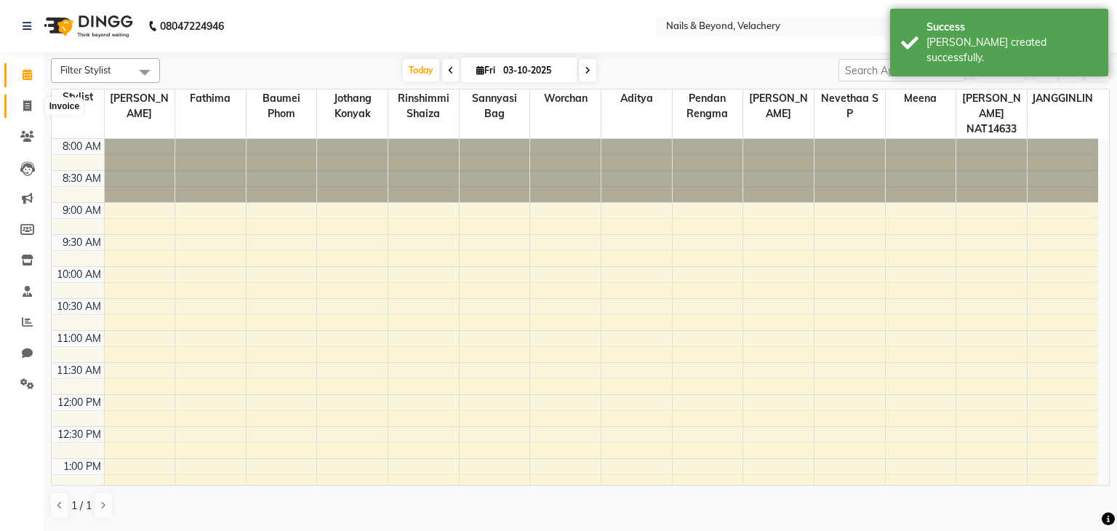
click at [22, 103] on span at bounding box center [27, 106] width 25 height 17
select select "service"
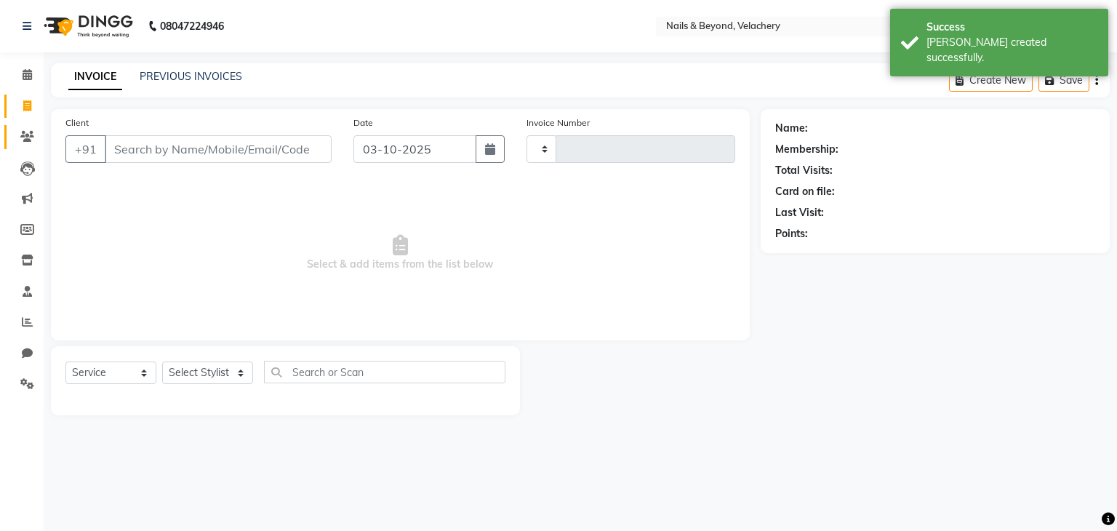
type input "2282"
select select "8978"
